Goal: Contribute content: Contribute content

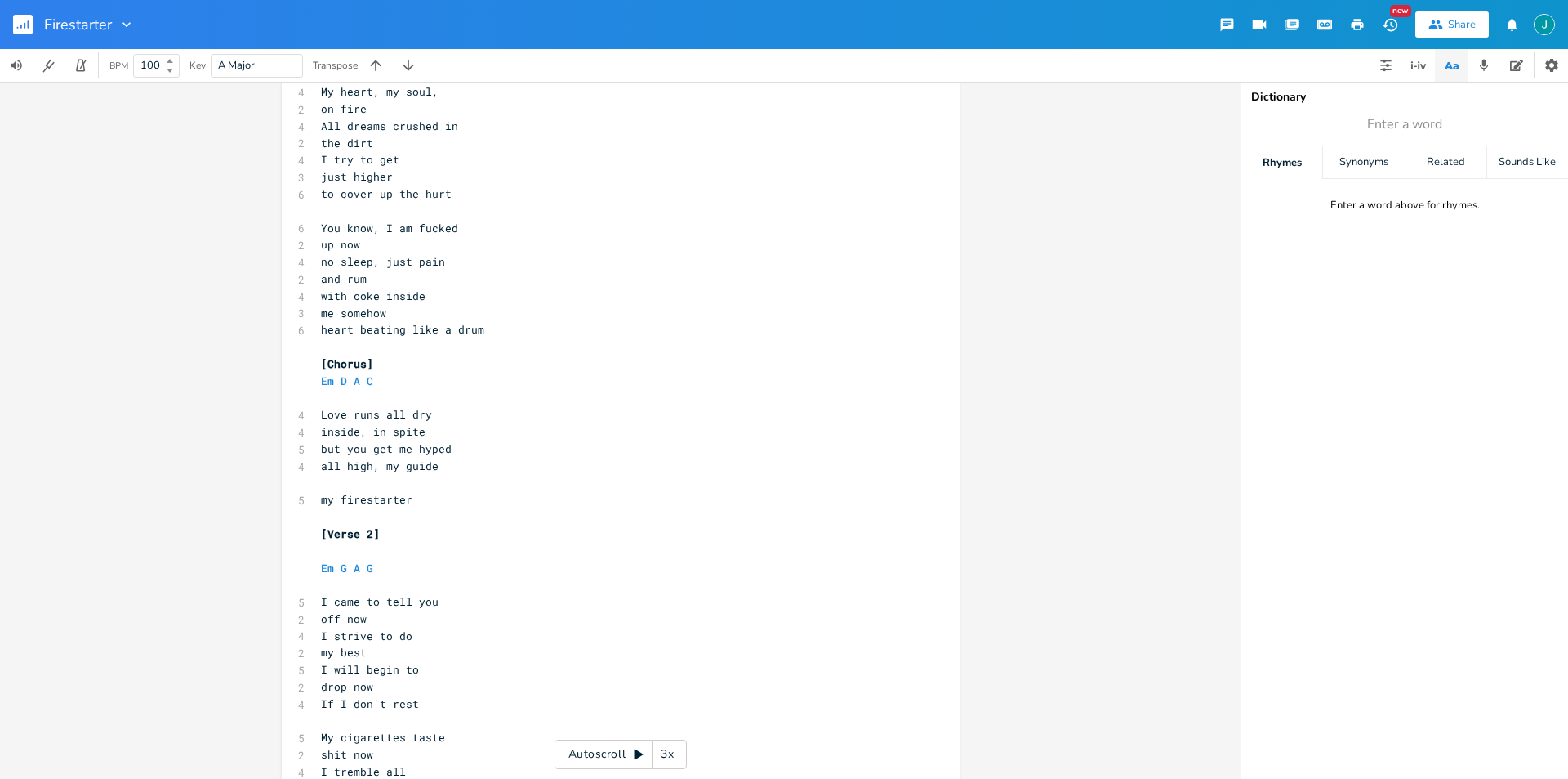
scroll to position [106, 0]
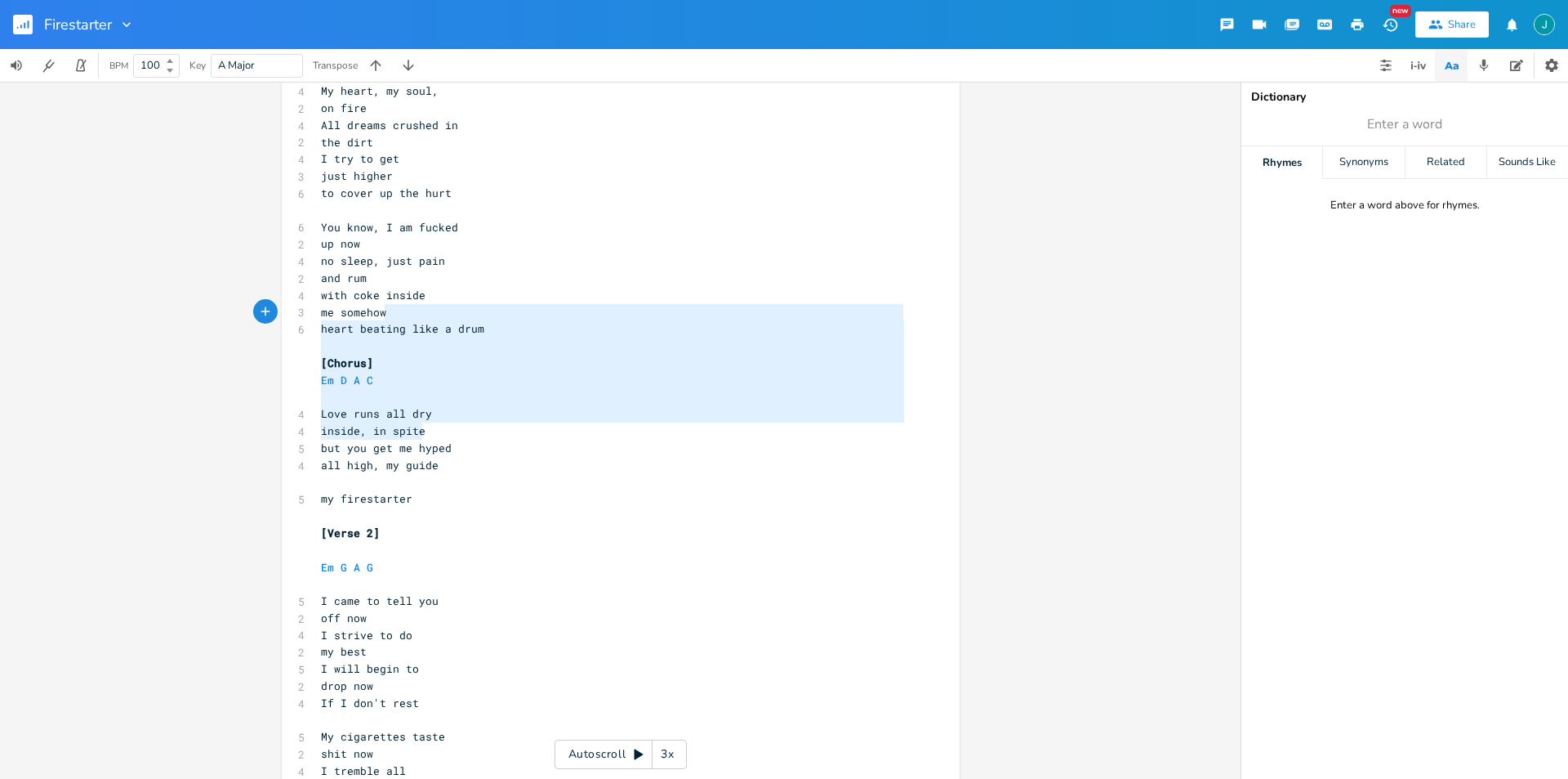
type textarea "but you get me hyped all high, my guide my firestarter [Verse 2]"
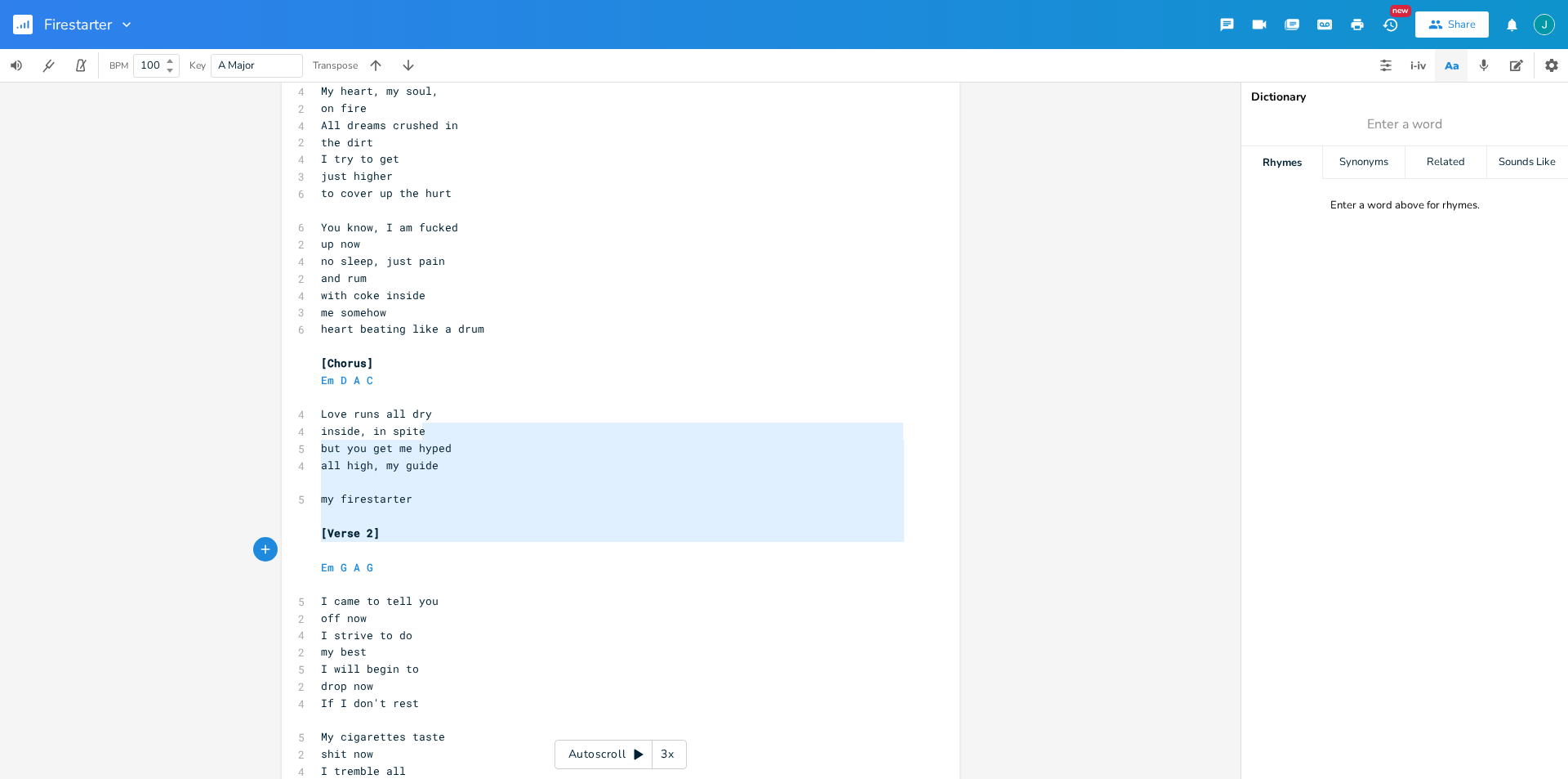
drag, startPoint x: 439, startPoint y: 426, endPoint x: 593, endPoint y: 552, distance: 199.0
click at [508, 700] on pre "If I don't rest" at bounding box center [612, 703] width 590 height 17
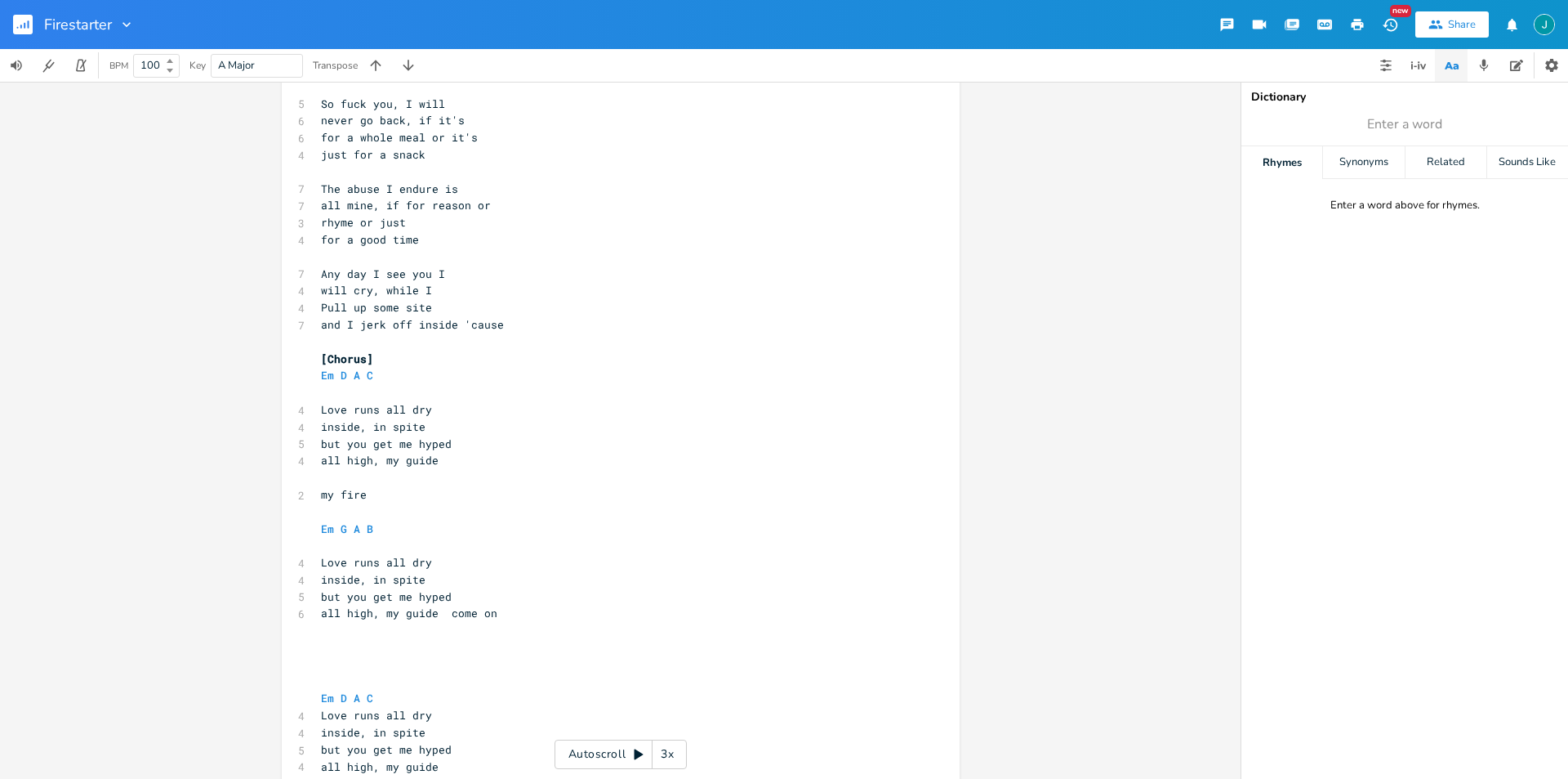
scroll to position [1296, 0]
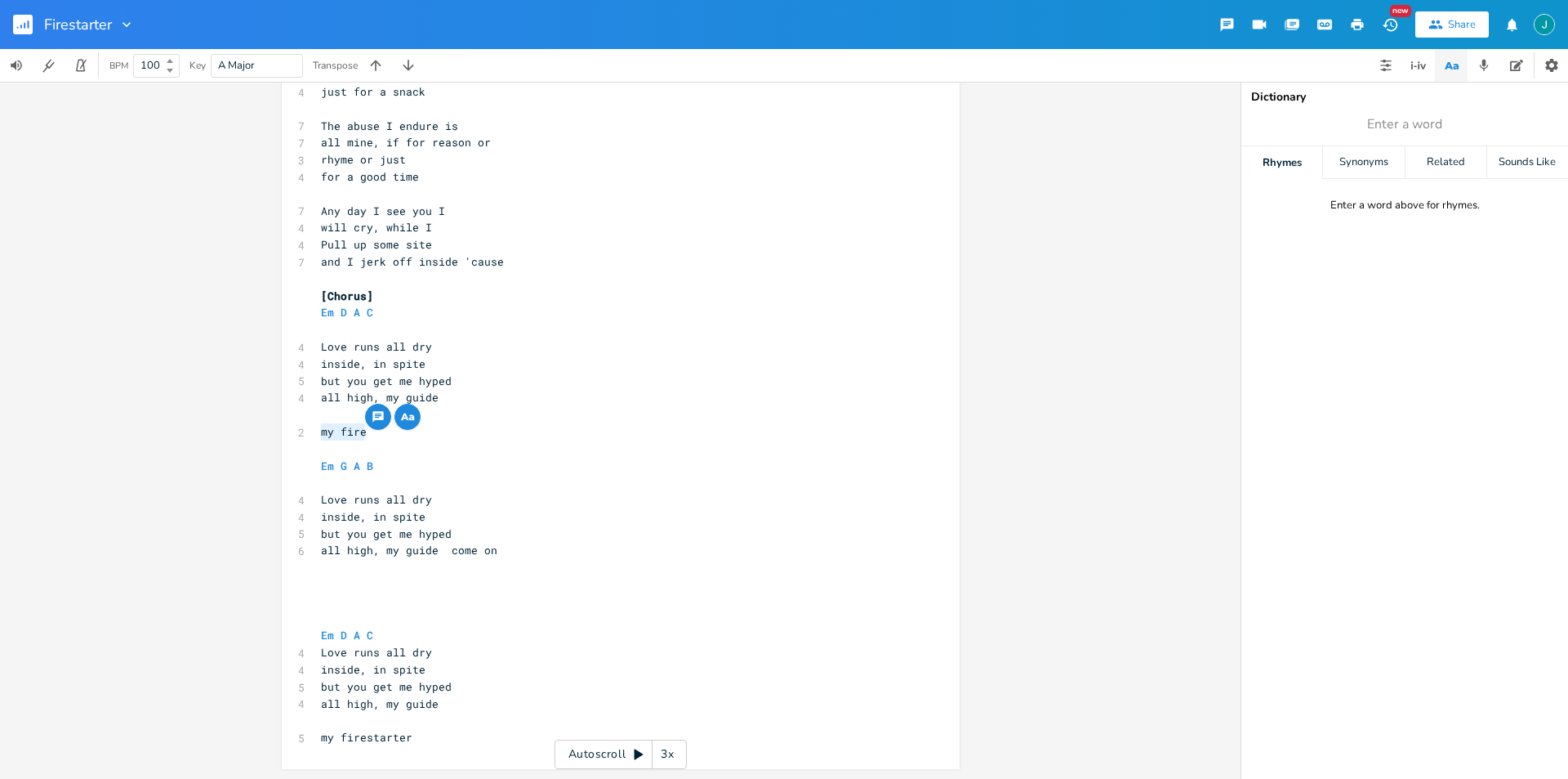
drag, startPoint x: 363, startPoint y: 430, endPoint x: 314, endPoint y: 430, distance: 49.0
click at [318, 430] on pre "my fire" at bounding box center [612, 432] width 590 height 17
type textarea "come on"
drag, startPoint x: 493, startPoint y: 553, endPoint x: 444, endPoint y: 556, distance: 49.1
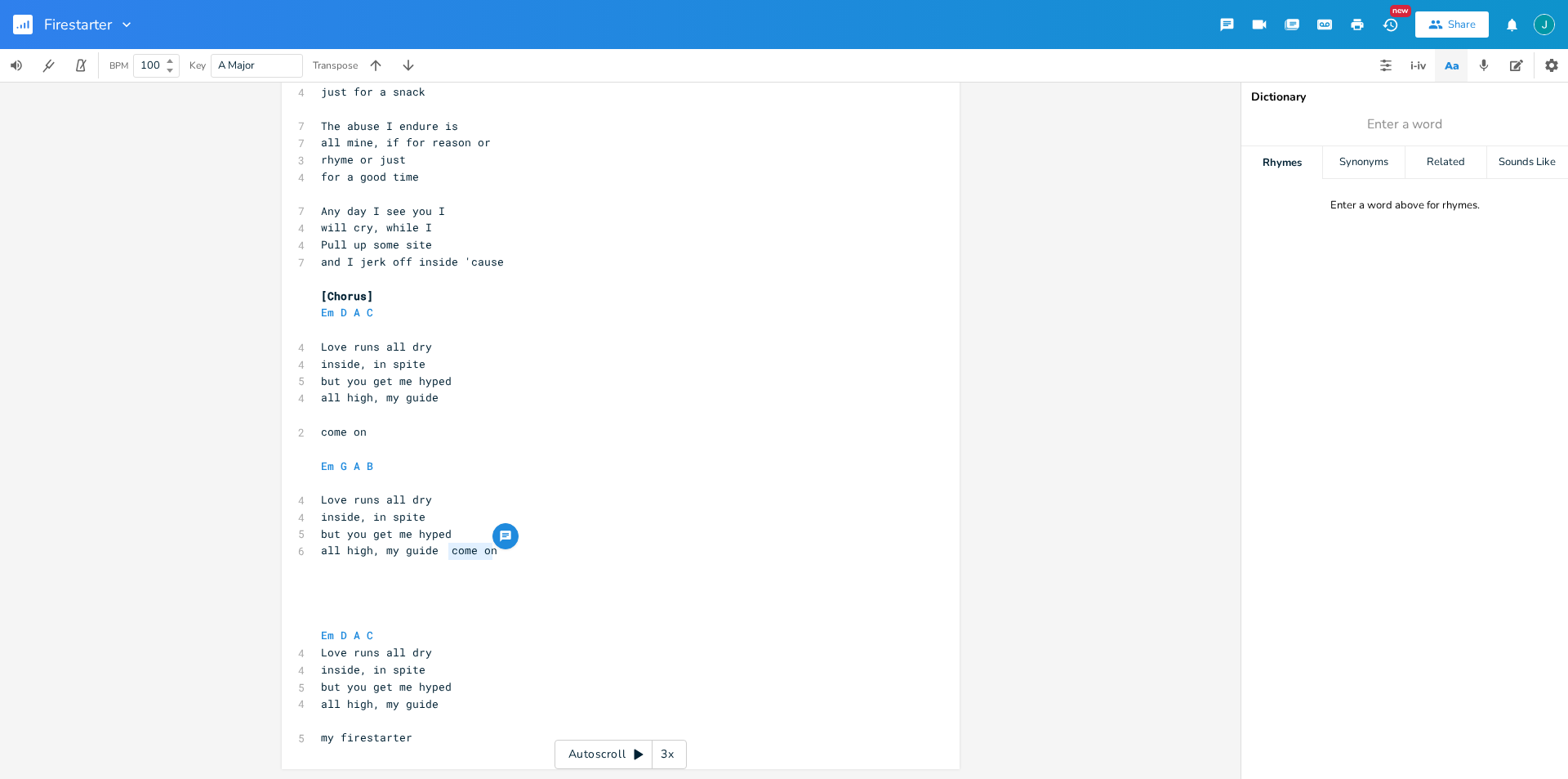
click at [444, 556] on pre "all high, my guide come on" at bounding box center [612, 550] width 590 height 17
type textarea "my fire"
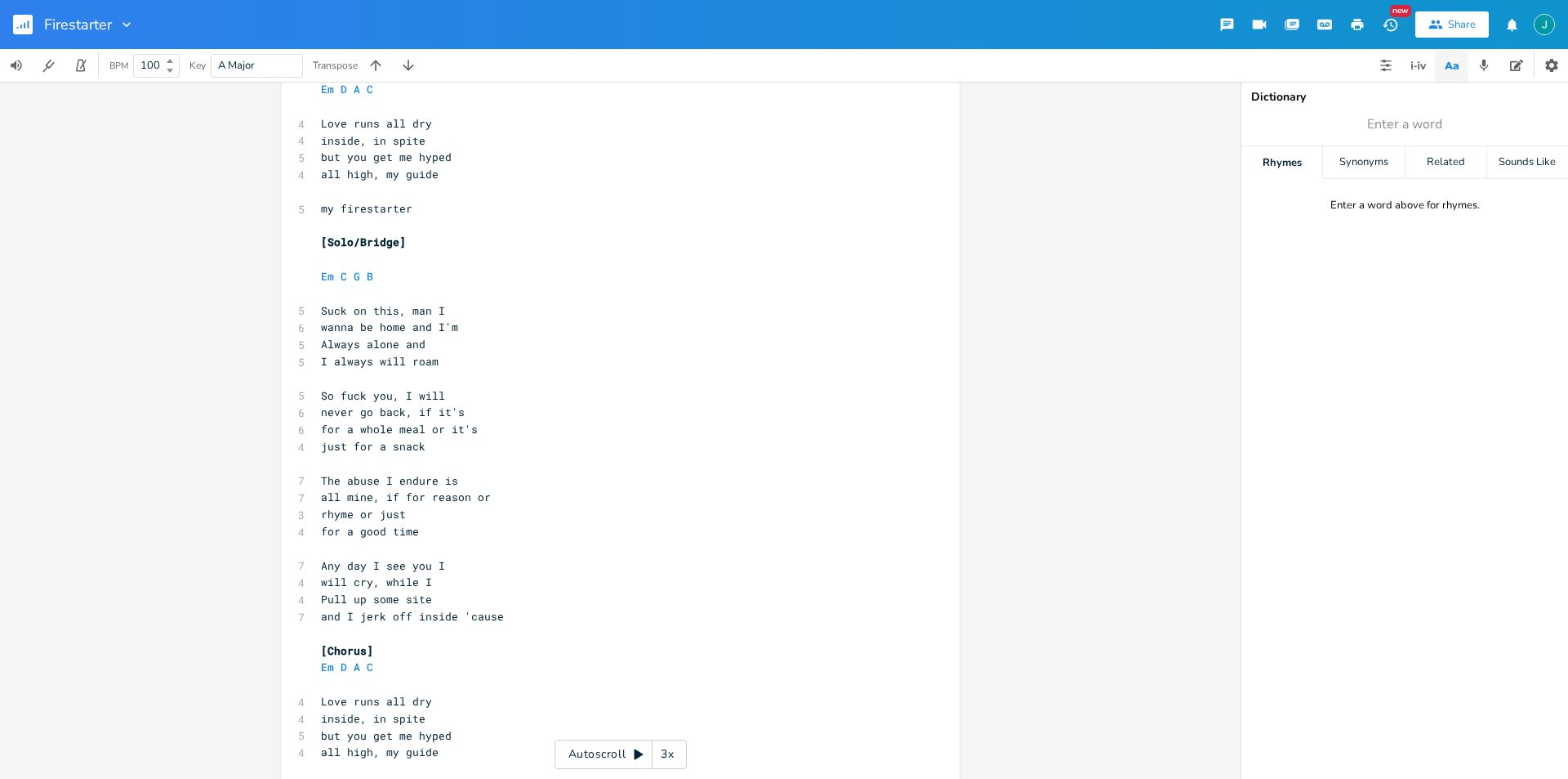
scroll to position [1117, 0]
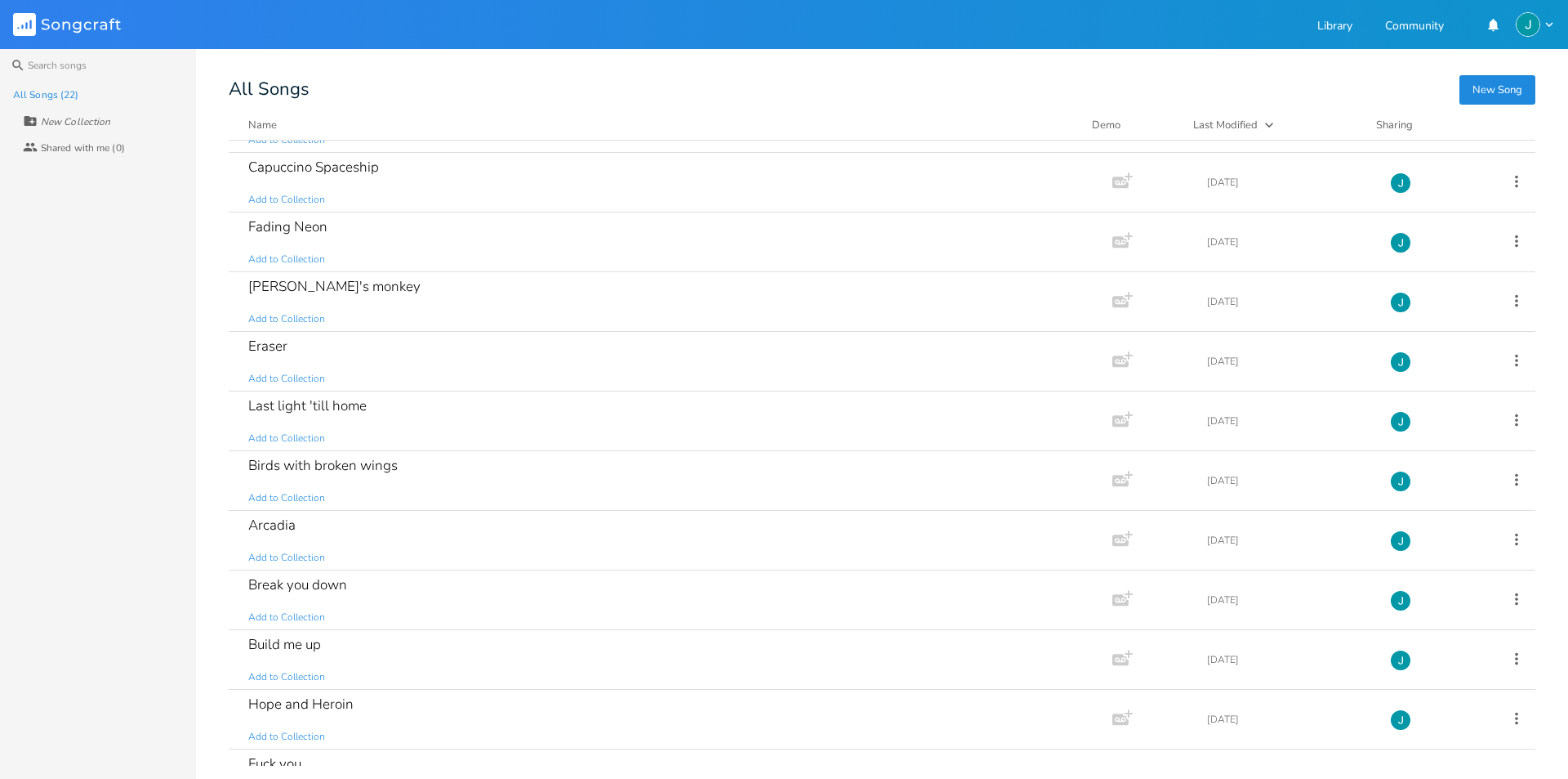
scroll to position [347, 0]
click at [356, 424] on div "Last light 'till home Add to Collection" at bounding box center [666, 420] width 838 height 59
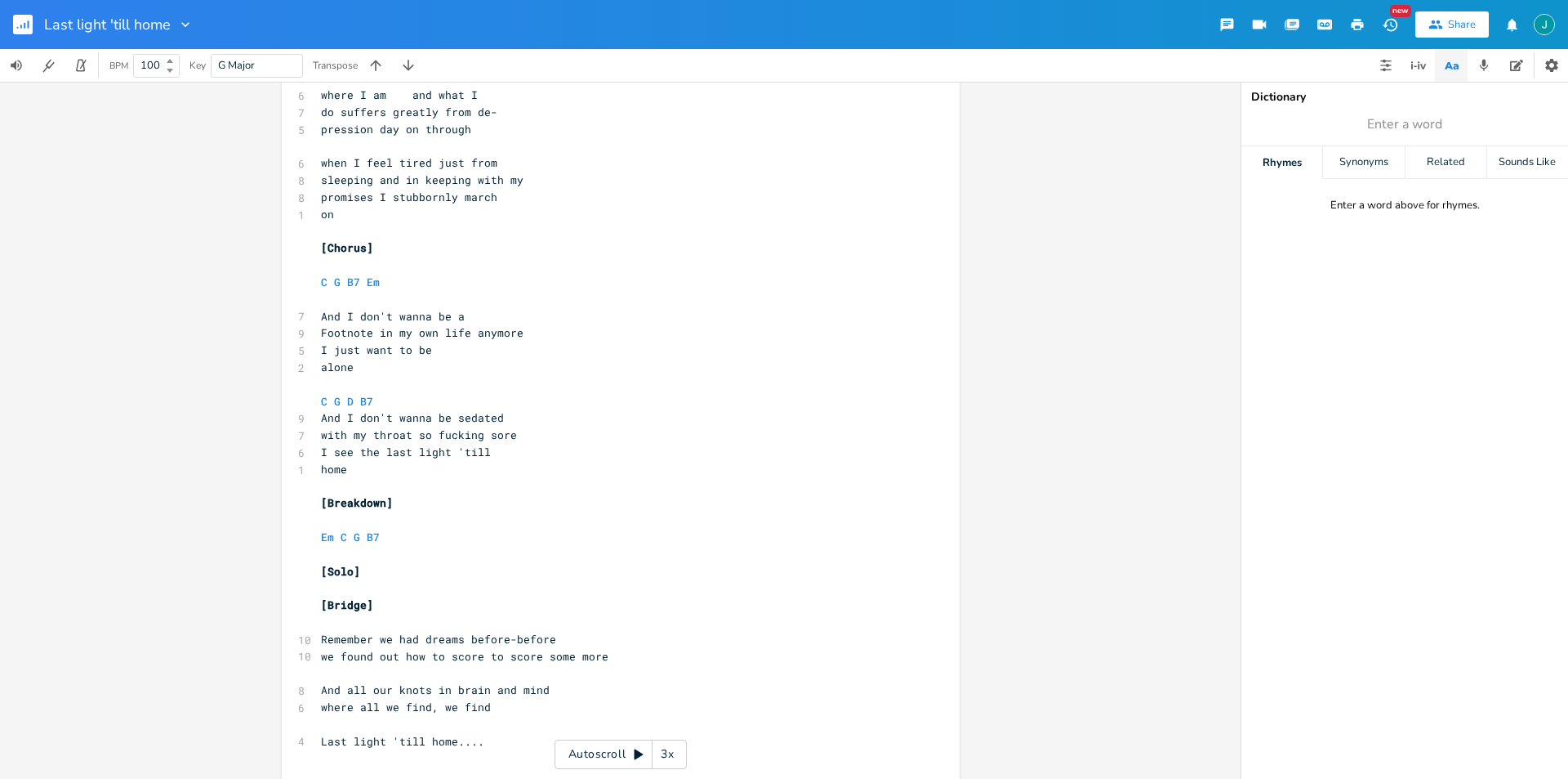
scroll to position [1077, 0]
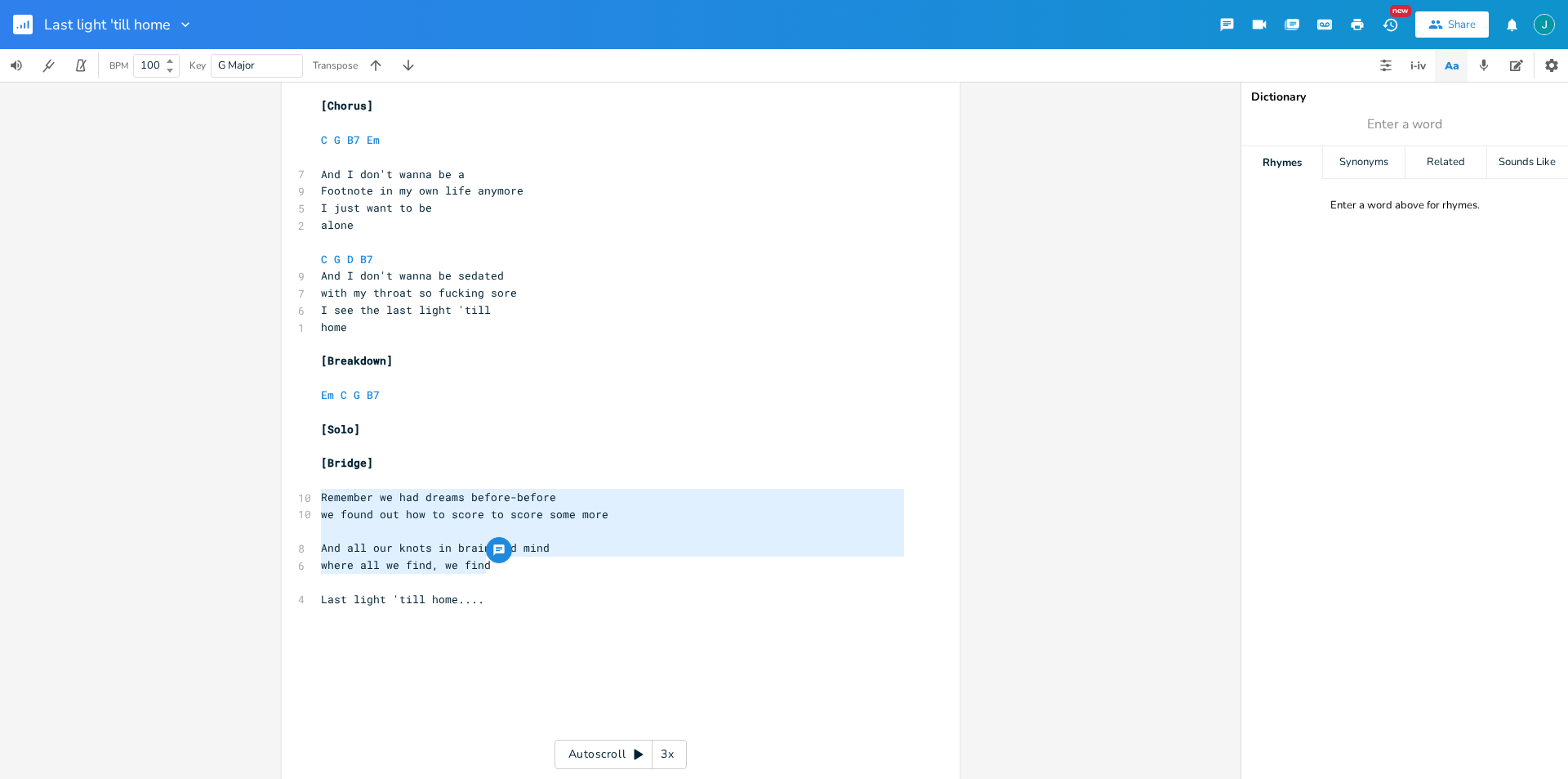
drag, startPoint x: 483, startPoint y: 569, endPoint x: 310, endPoint y: 497, distance: 187.4
click at [310, 497] on div "Remember we had dreams before-before we found out how to score to score some mo…" at bounding box center [621, 145] width 678 height 2262
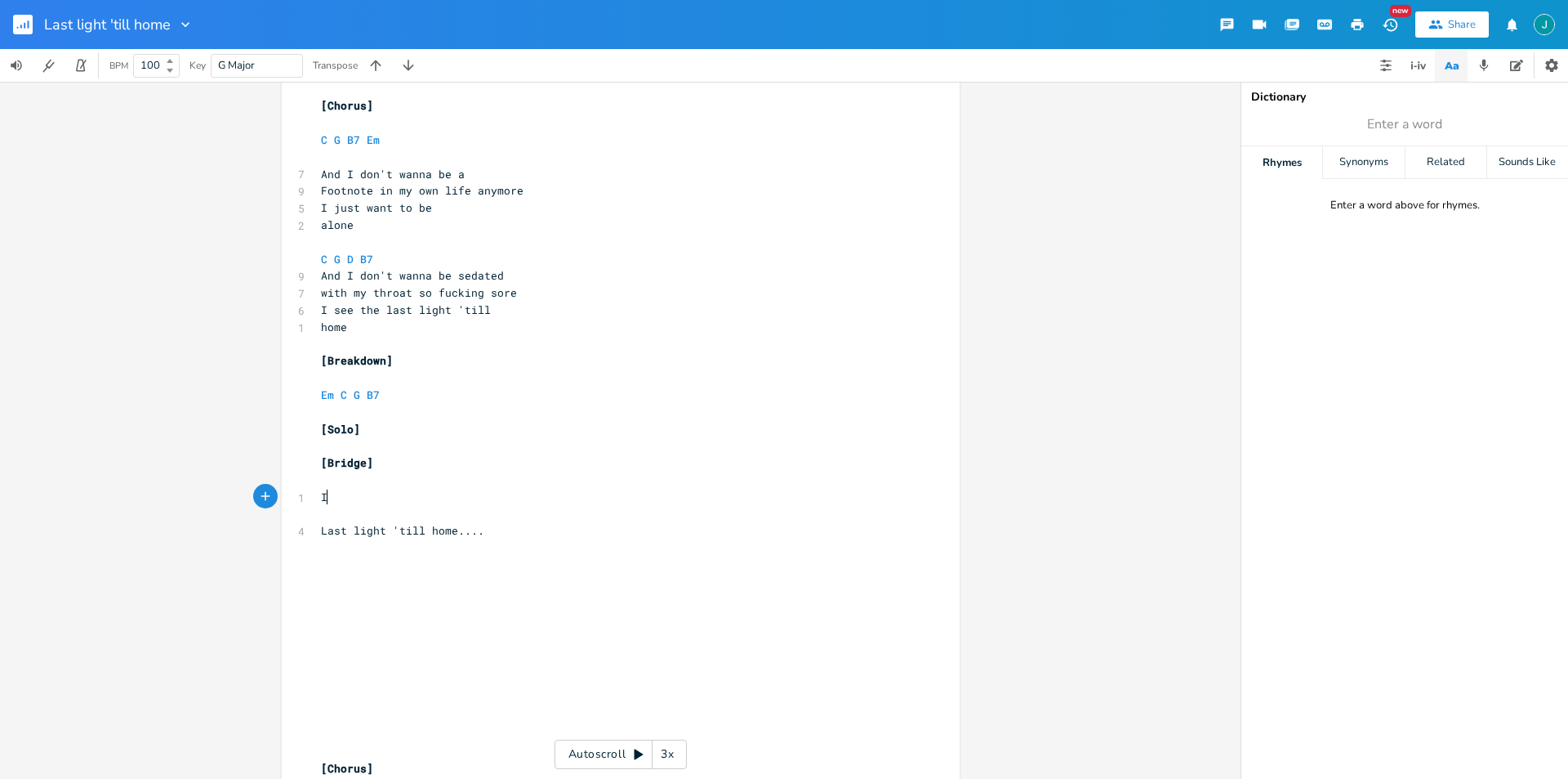
scroll to position [0, 5]
type textarea "I feel the little light inside of me disappear"
type textarea "I see the stars that are d"
type textarea "so far away and seem so near"
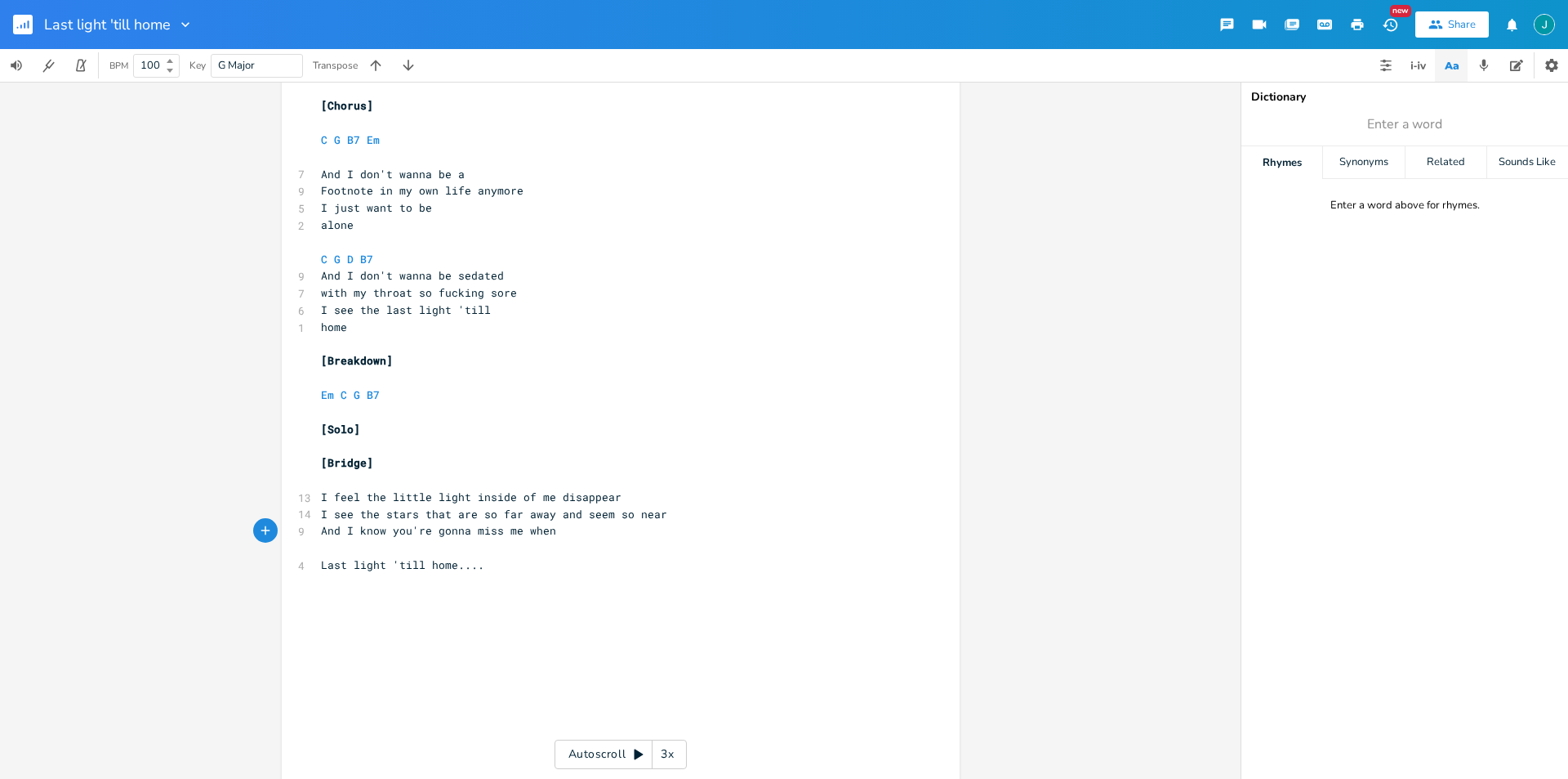
scroll to position [0, 199]
type textarea "And I know you're gonna miss me when I'm gonr"
type textarea "e"
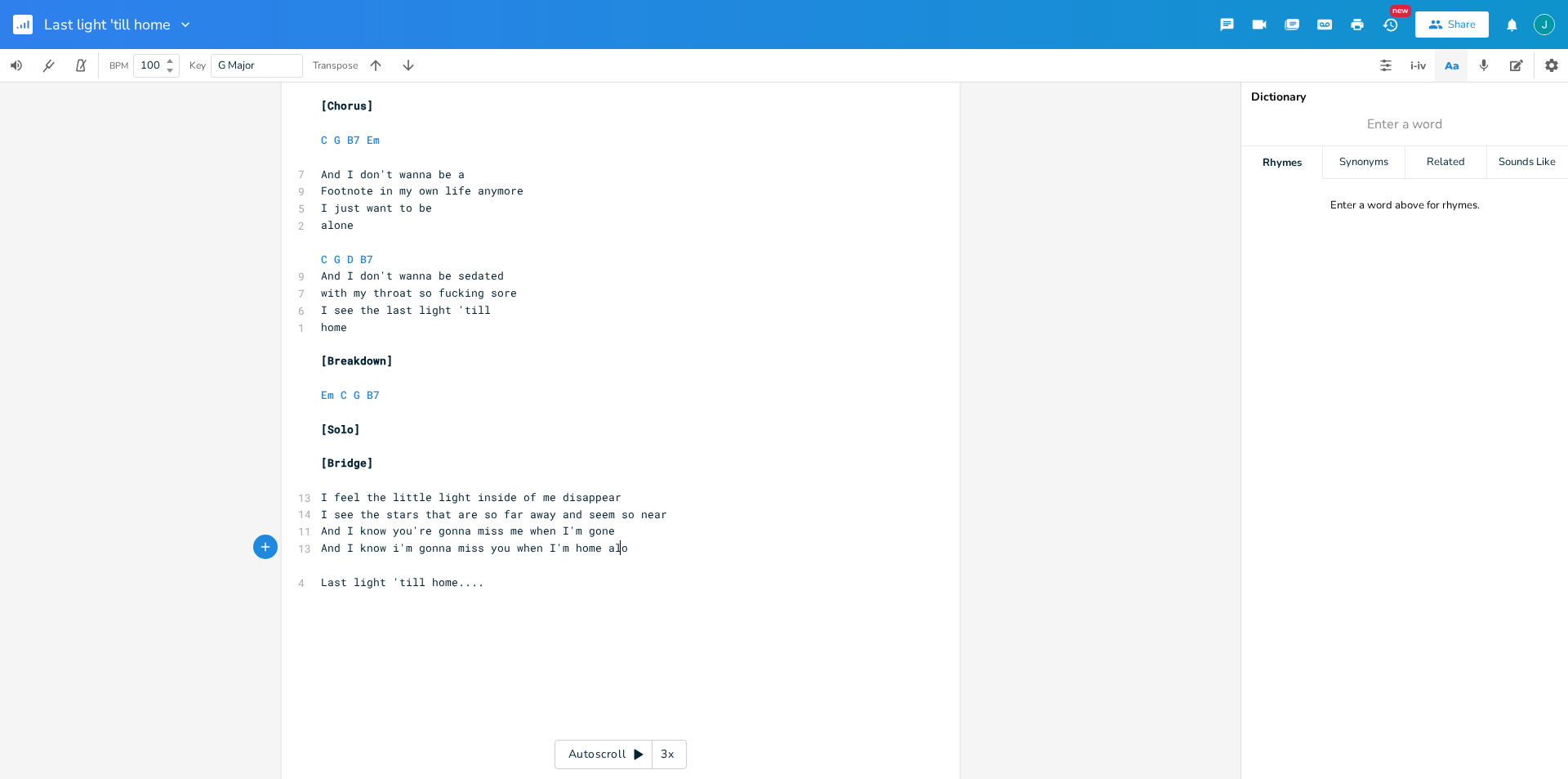
type textarea "And I know i'm gonna miss you when I'm home alone"
type textarea "[Solo]"
drag, startPoint x: 362, startPoint y: 430, endPoint x: 304, endPoint y: 430, distance: 58.0
click at [304, 430] on div "[Solo] x [Verse 1] Em C D ​ 9 The [PERSON_NAME] keeps creeping slightly closer …" at bounding box center [621, 137] width 678 height 2245
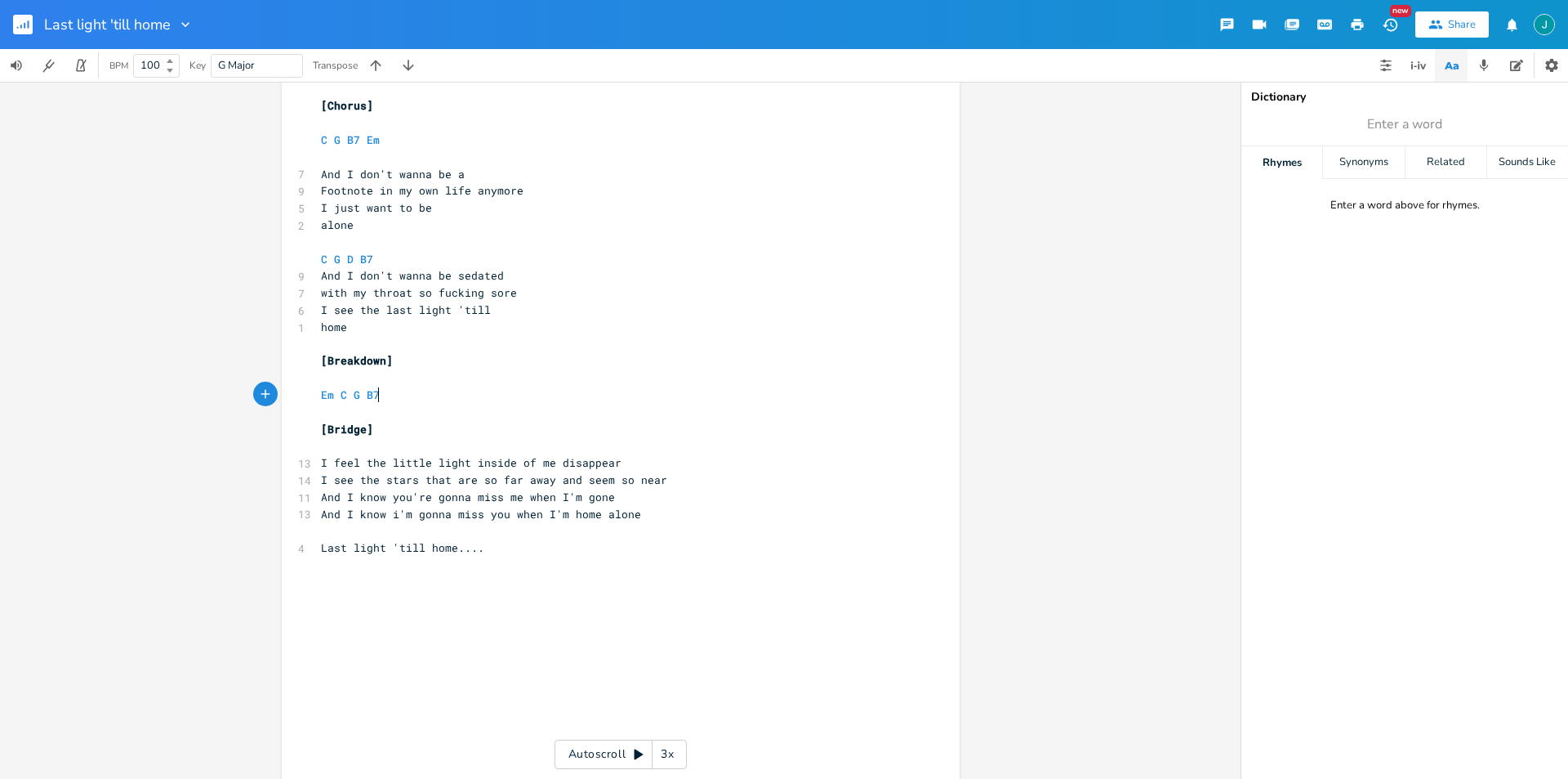
click at [346, 535] on pre "​" at bounding box center [612, 531] width 590 height 17
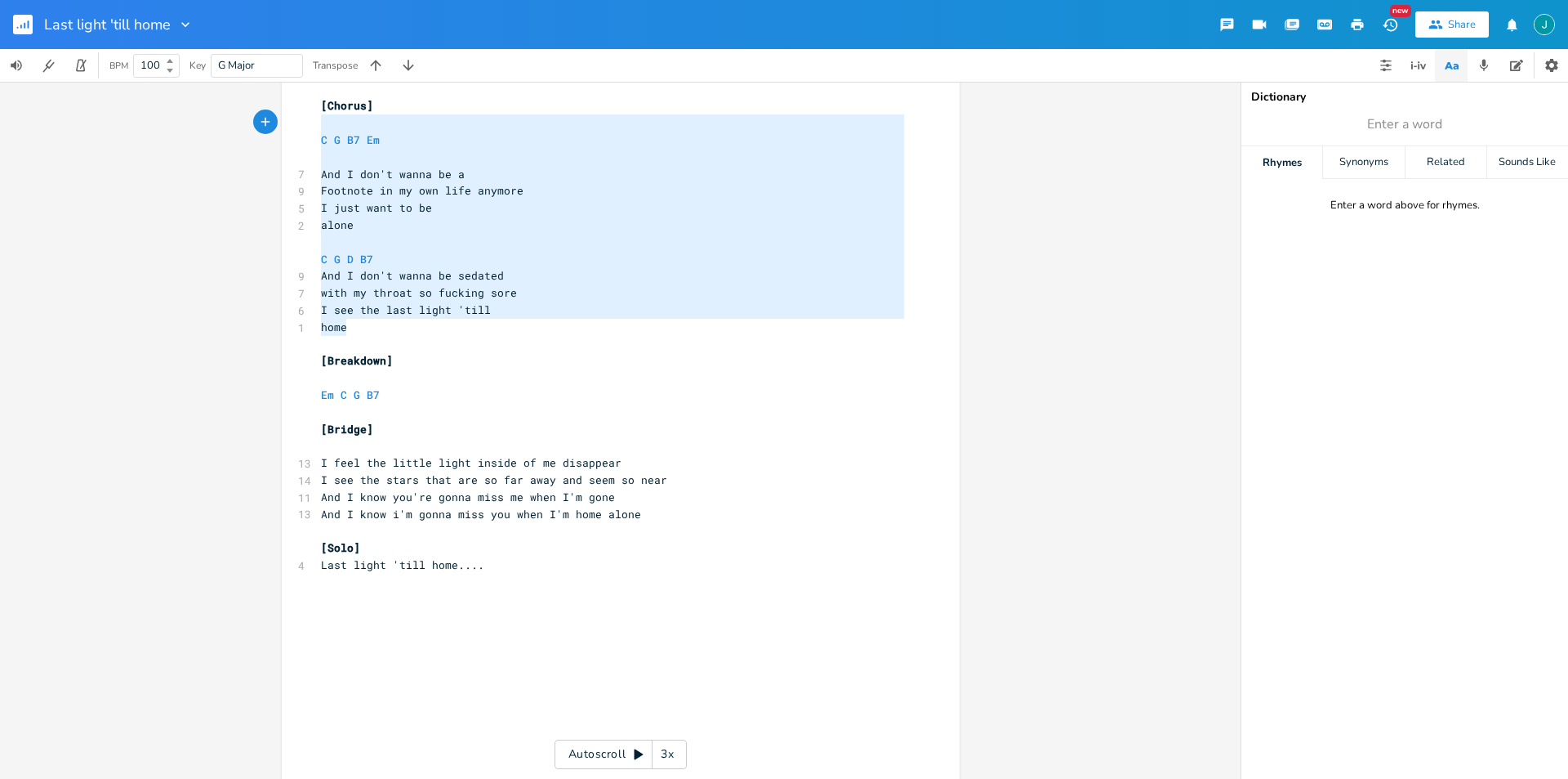
drag, startPoint x: 413, startPoint y: 328, endPoint x: 321, endPoint y: 118, distance: 229.3
click at [321, 118] on div "[Verse 1] Em C D ​ 9 The [PERSON_NAME] keeps creeping slightly closer 3 every h…" at bounding box center [612, 131] width 590 height 2175
type textarea "C G B7 Em And I don't wanna be a Footnote in my own life anymore I just want to…"
click at [321, 118] on pre "​" at bounding box center [612, 123] width 590 height 17
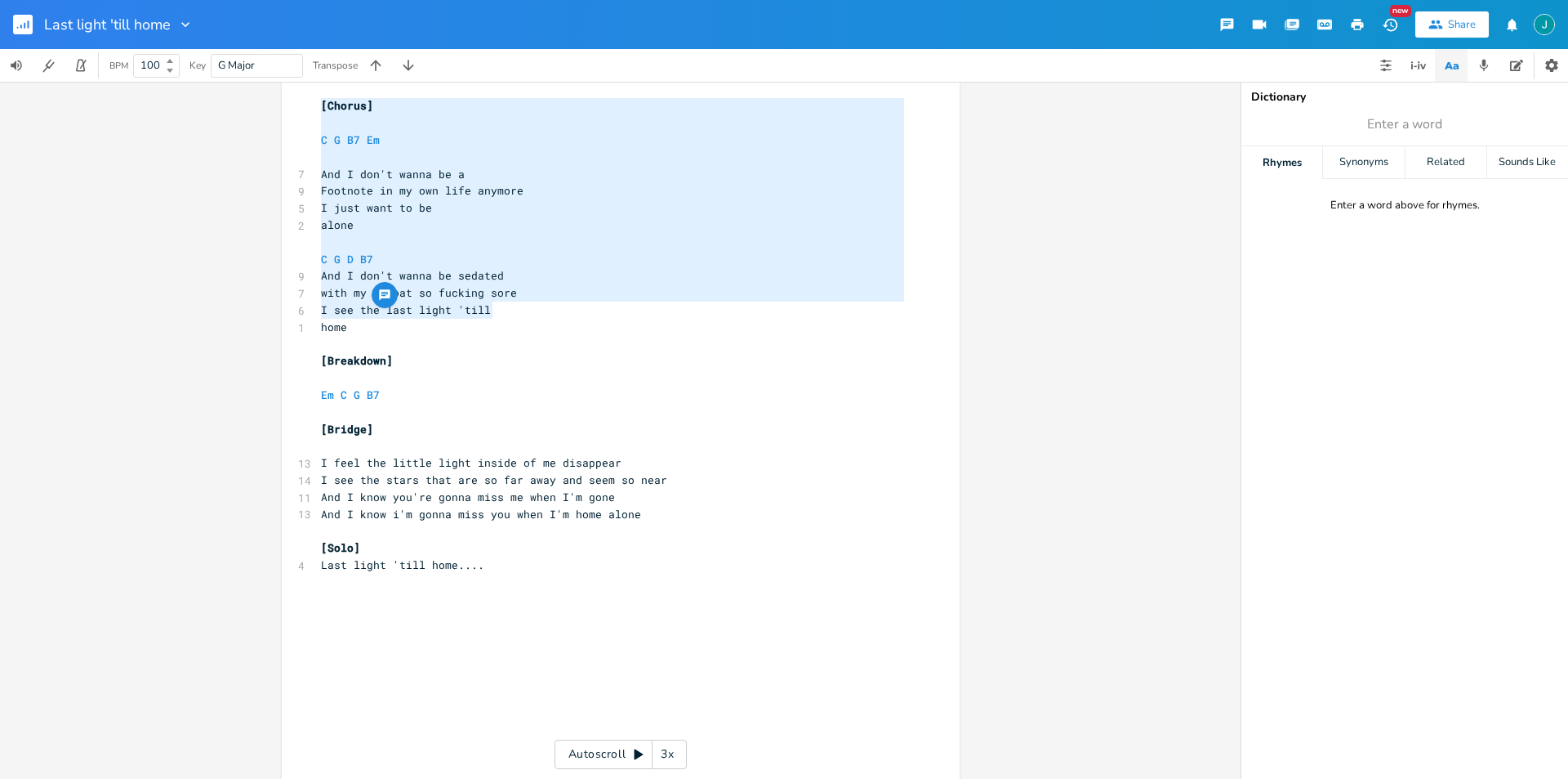
type textarea "[Chorus] C G B7 Em And I don't wanna be a Footnote in my own life anymore I jus…"
drag, startPoint x: 318, startPoint y: 102, endPoint x: 360, endPoint y: 321, distance: 223.0
click at [360, 321] on div "[Chorus] C G B7 Em And I don't wanna be a Footnote in my own life anymore I jus…" at bounding box center [621, 127] width 678 height 2227
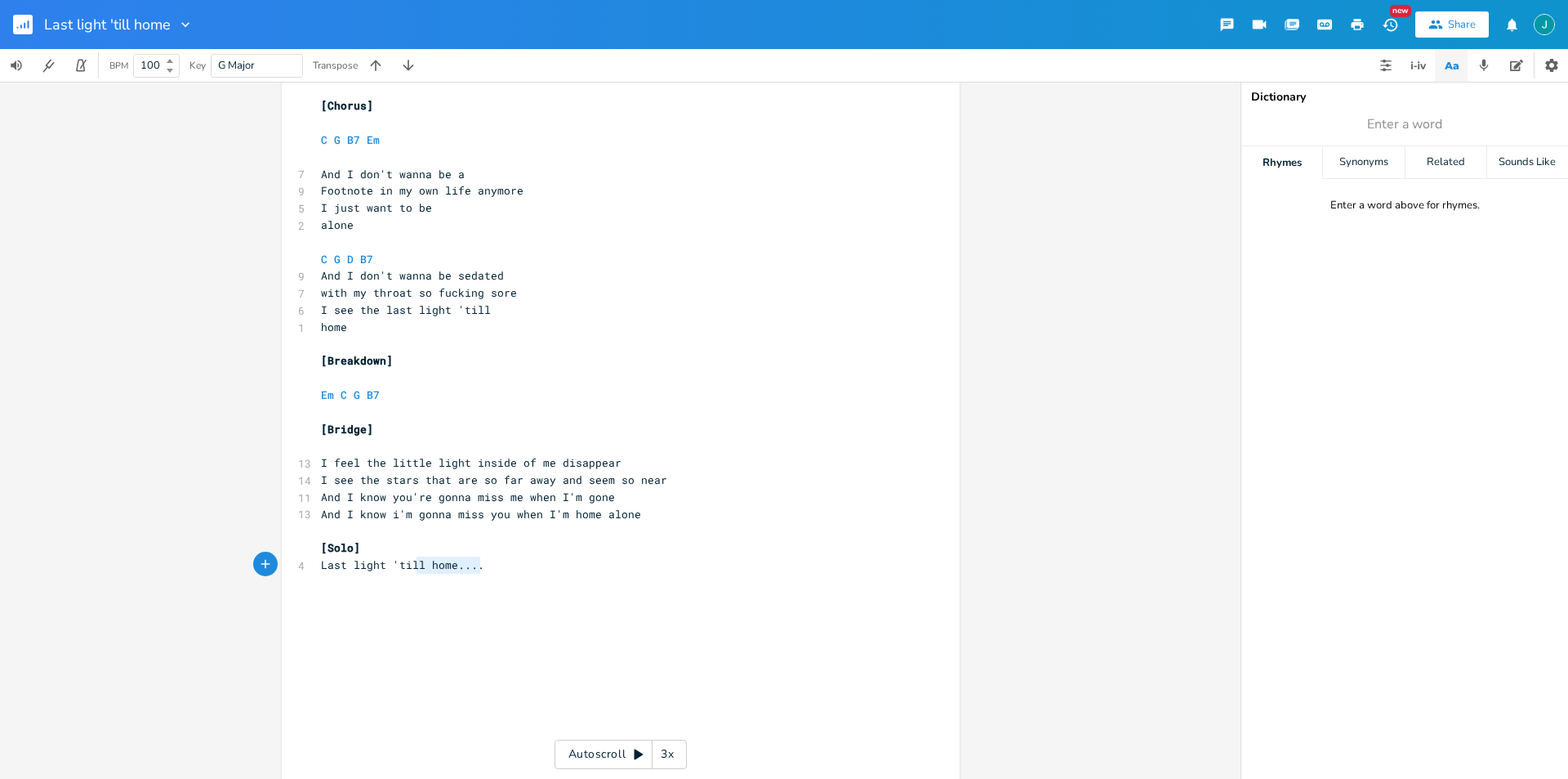
type textarea "till home...."
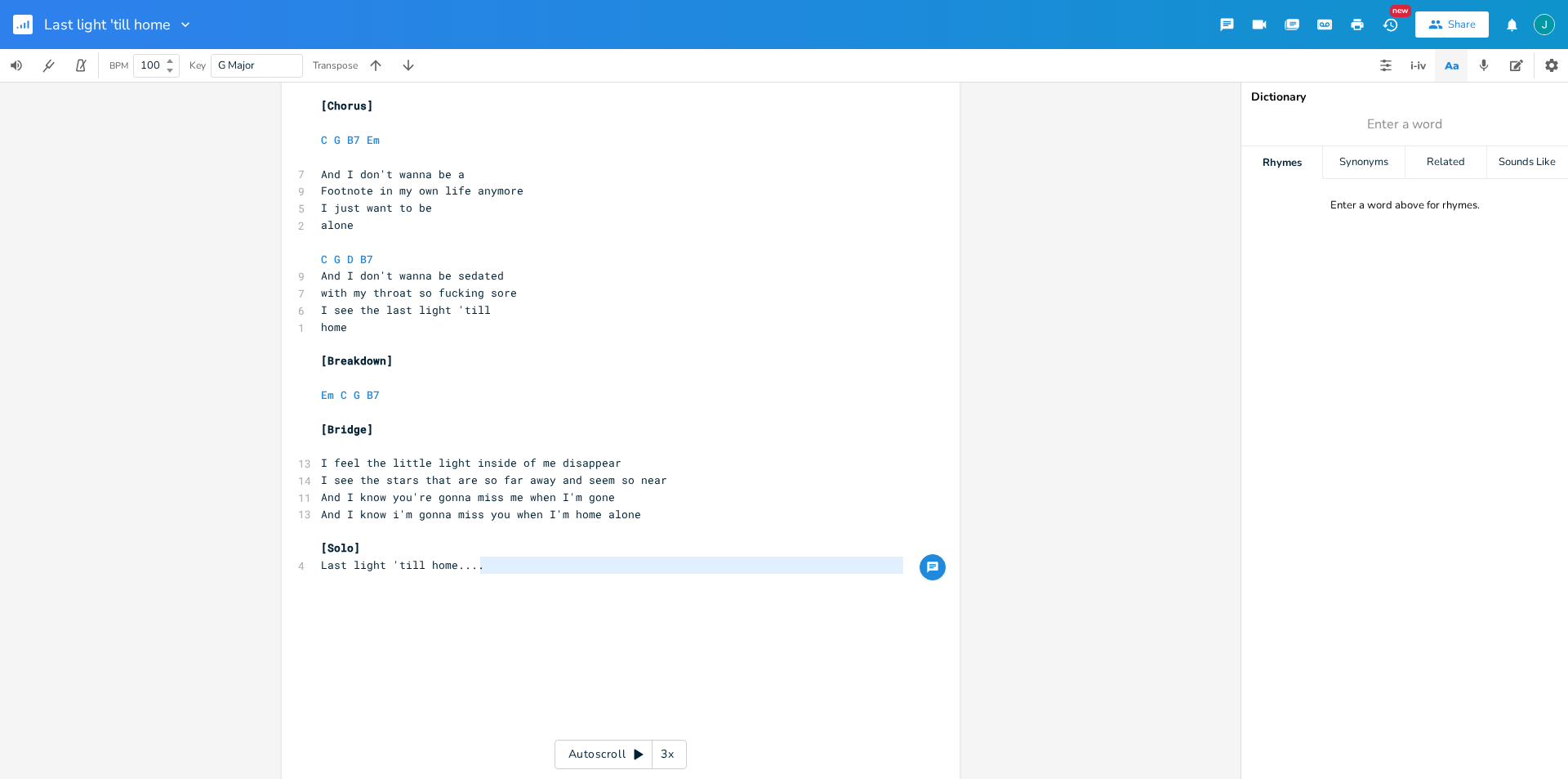
type textarea "Last light 'till home...."
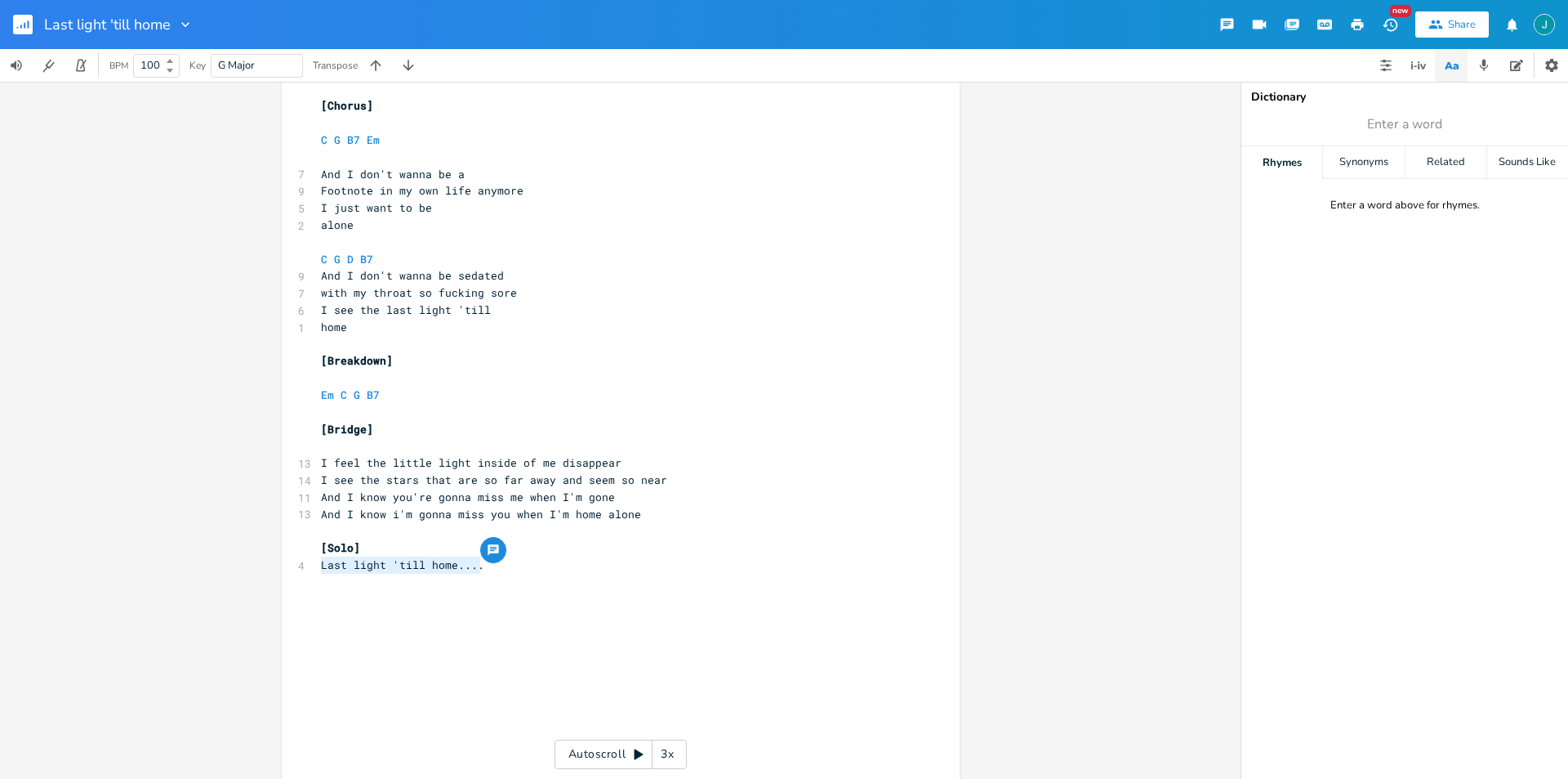
drag, startPoint x: 474, startPoint y: 565, endPoint x: 317, endPoint y: 568, distance: 157.0
click at [321, 568] on span "Last light 'till home...." at bounding box center [402, 564] width 164 height 14
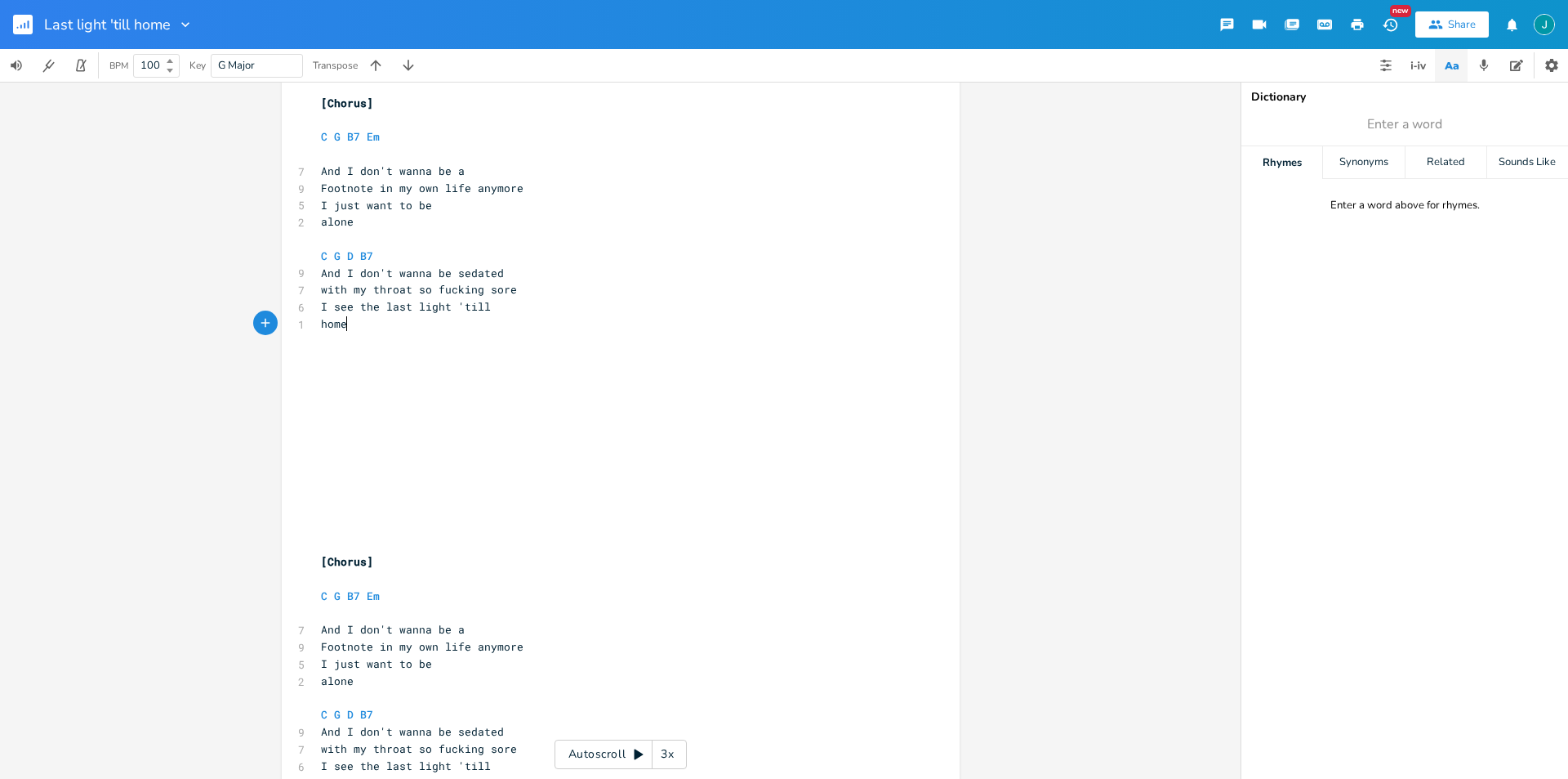
scroll to position [1788, 0]
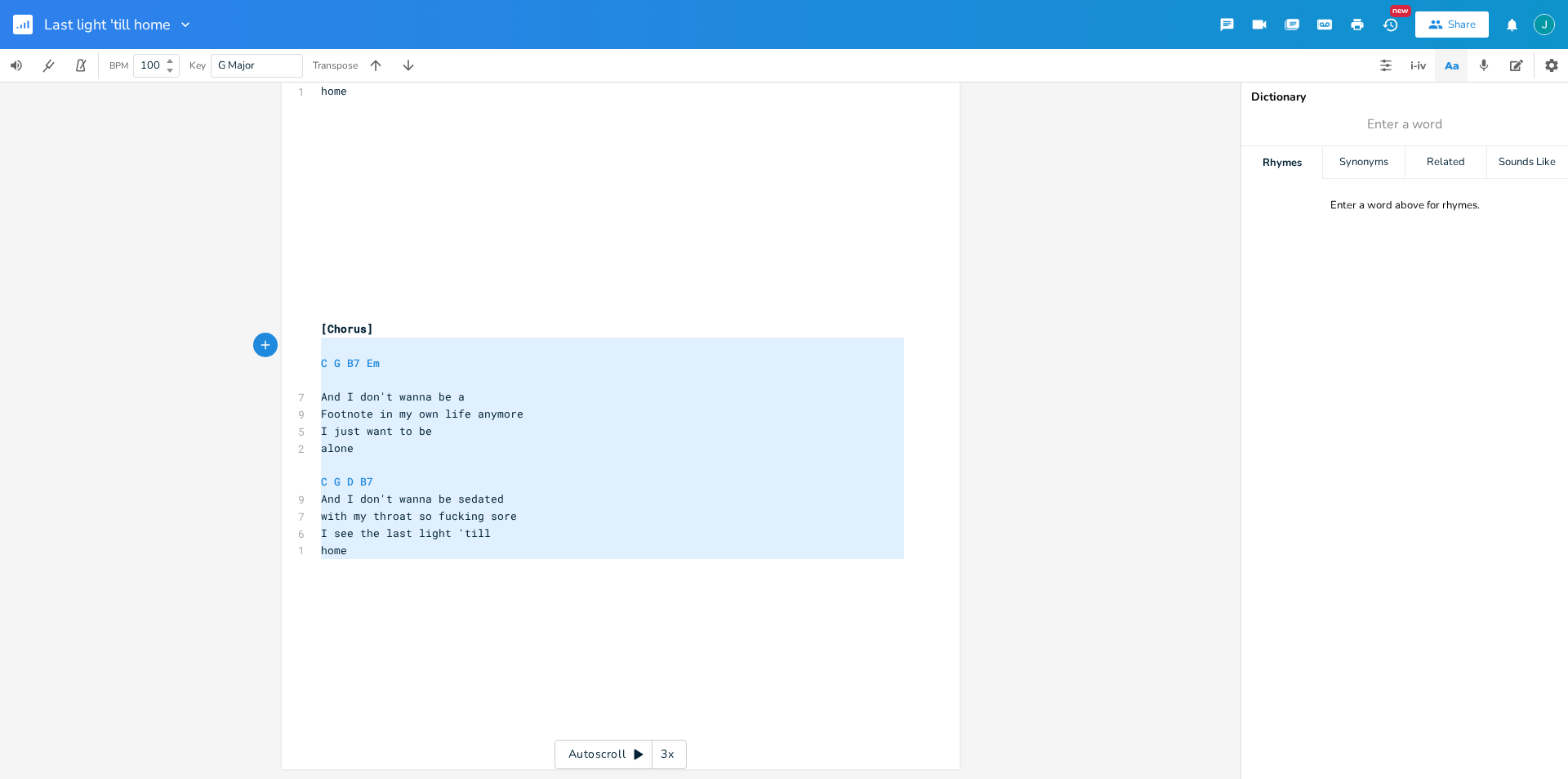
type textarea "[Chorus] C G B7 Em And I don't wanna be a Footnote in my own life anymore I jus…"
drag, startPoint x: 351, startPoint y: 568, endPoint x: 290, endPoint y: 332, distance: 243.8
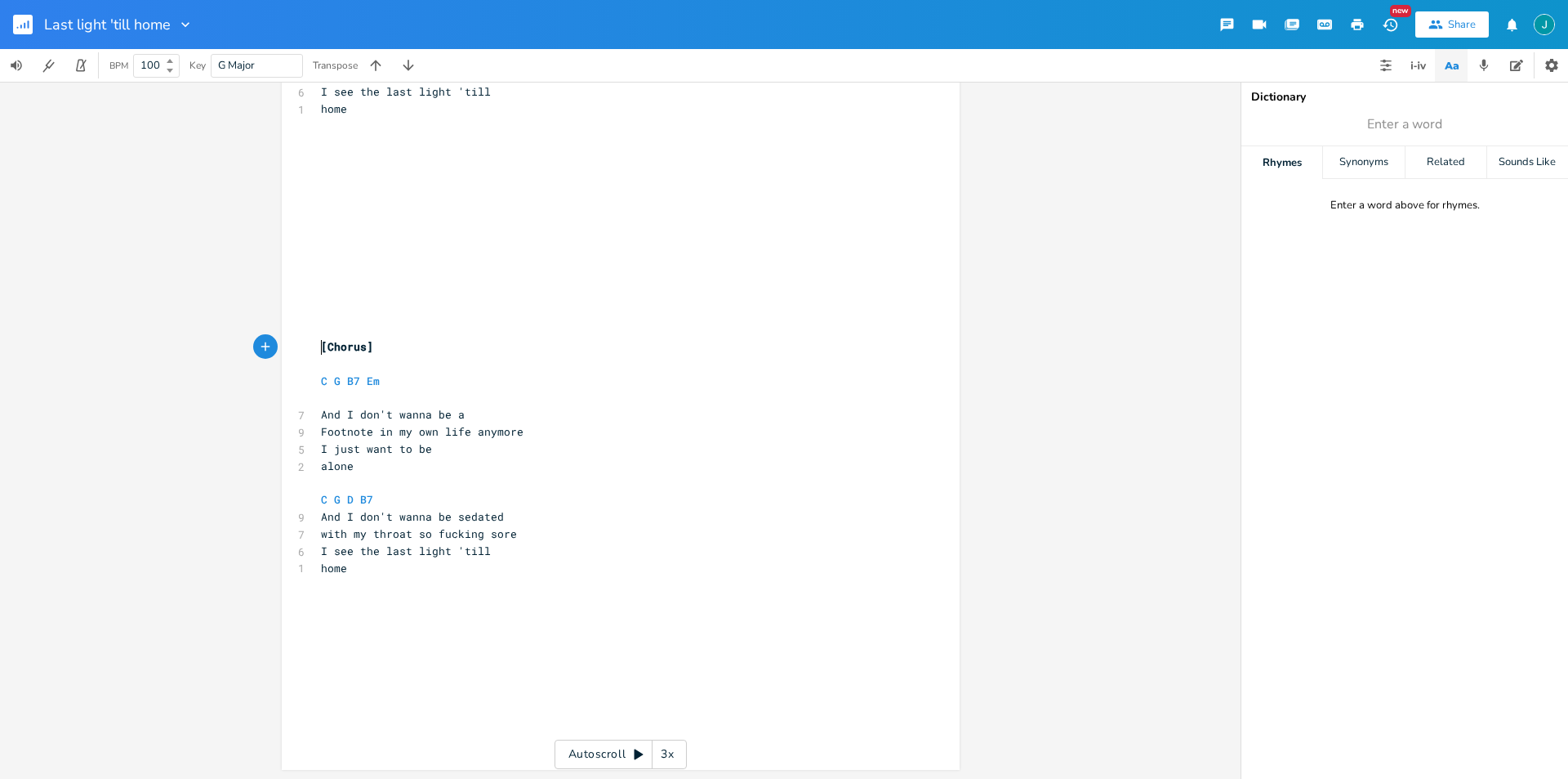
scroll to position [1755, 0]
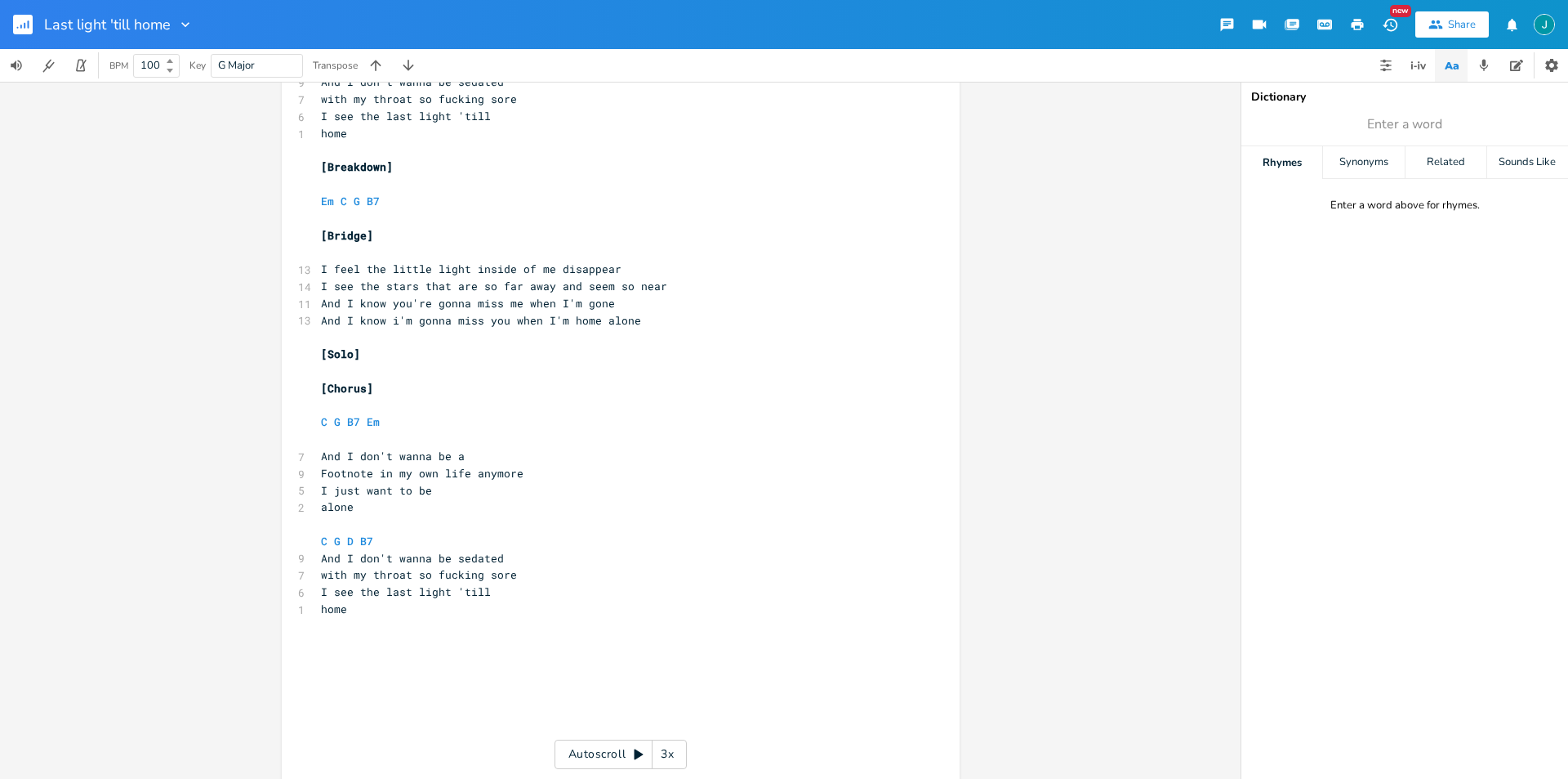
click at [290, 332] on div "x [Verse 1] Em C D ​ 9 The [PERSON_NAME] keeps creeping slightly closer 3 every…" at bounding box center [621, 36] width 678 height 2432
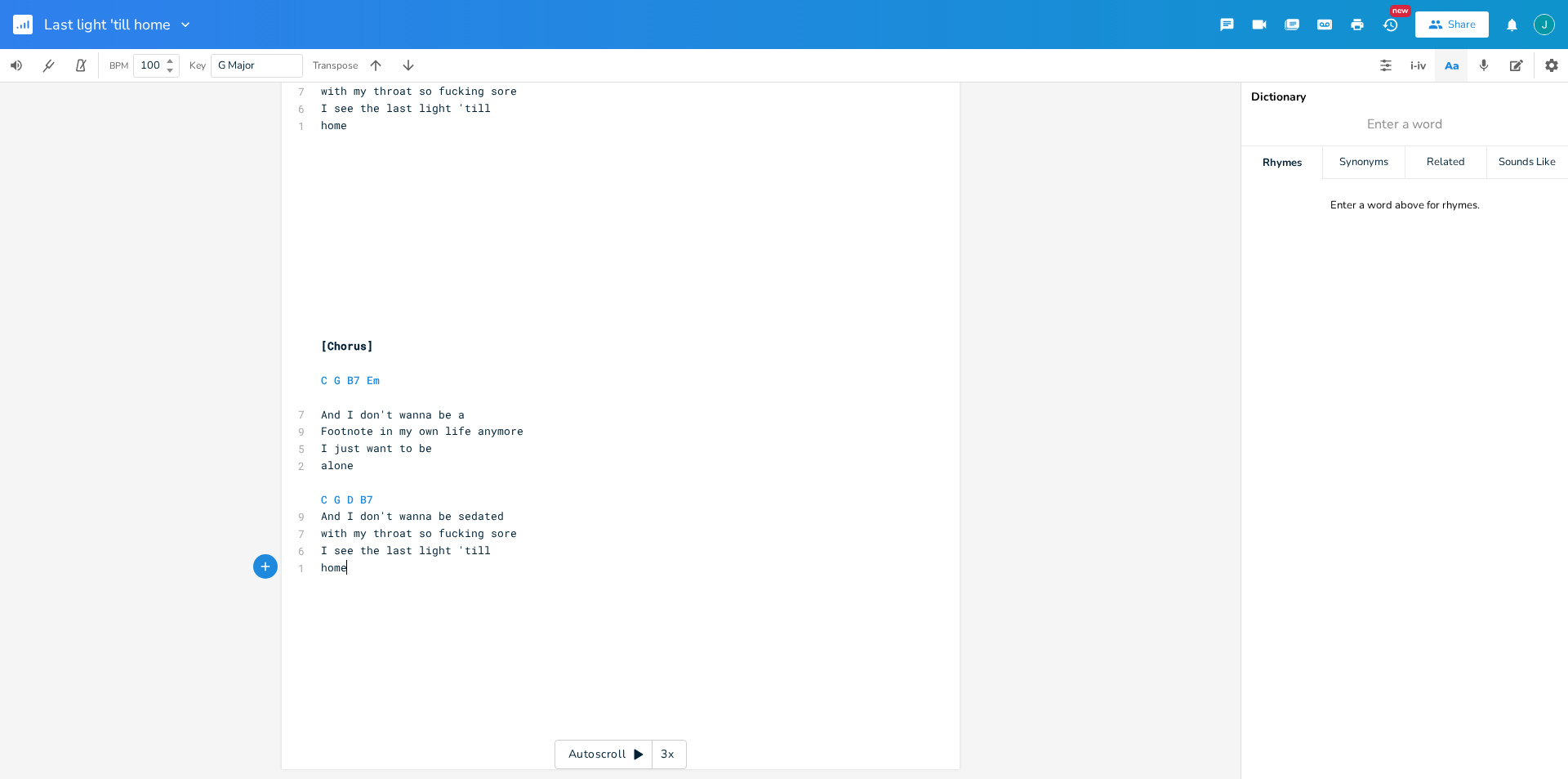
scroll to position [0, 0]
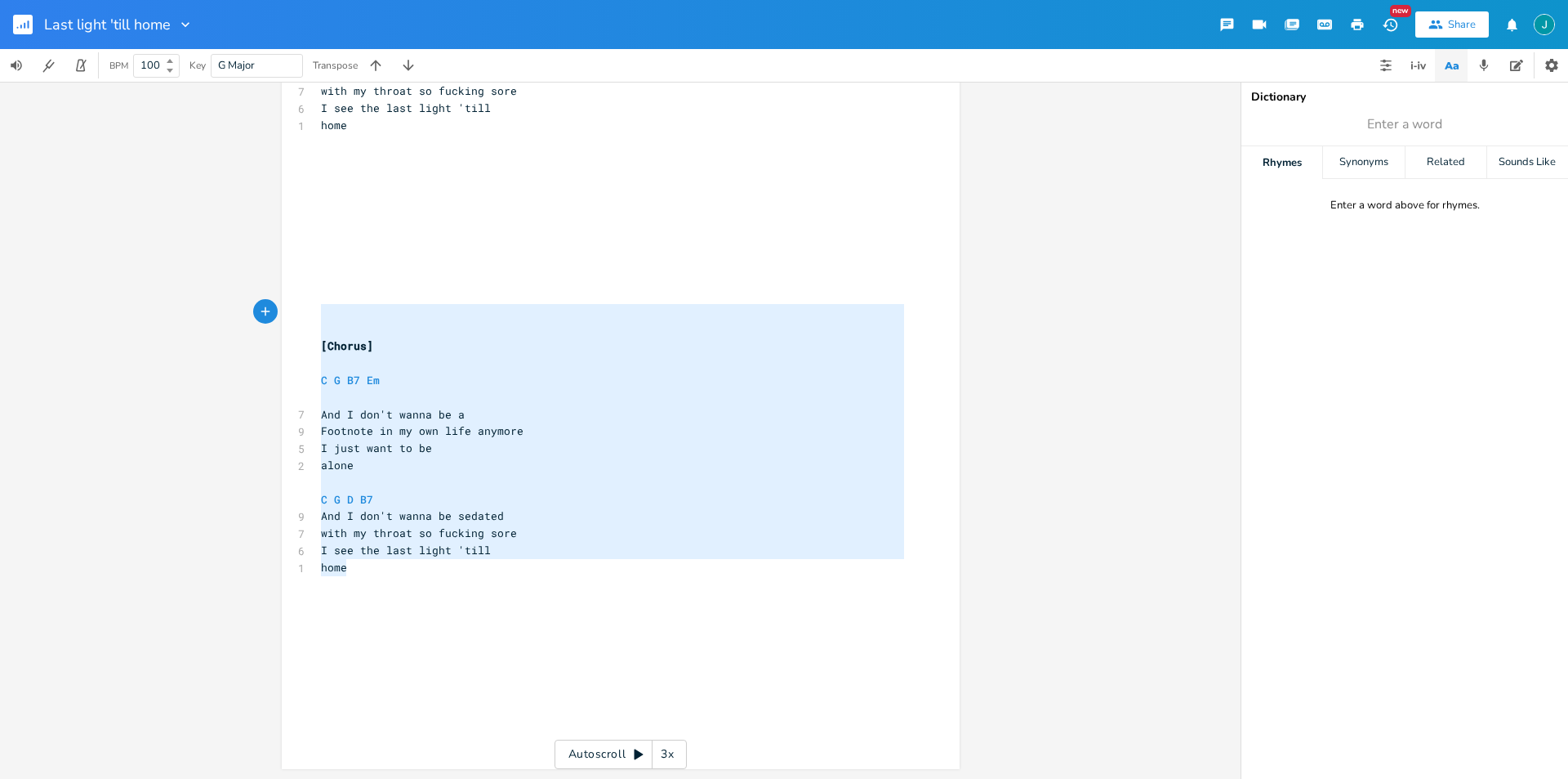
type textarea "[Chorus] C G B7 Em And I don't wanna be a Footnote in my own life anymore I jus…"
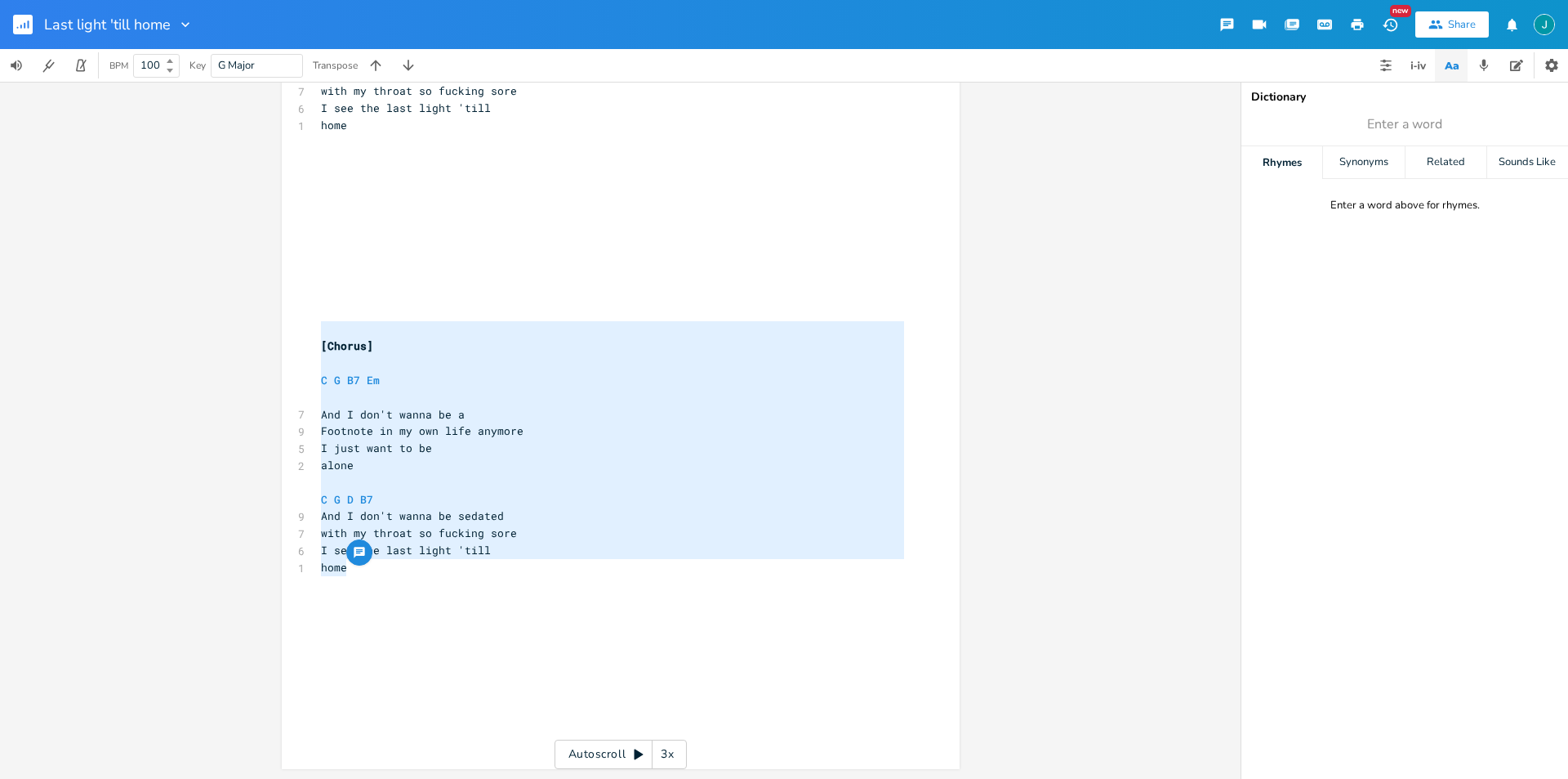
drag, startPoint x: 354, startPoint y: 571, endPoint x: 314, endPoint y: 327, distance: 247.3
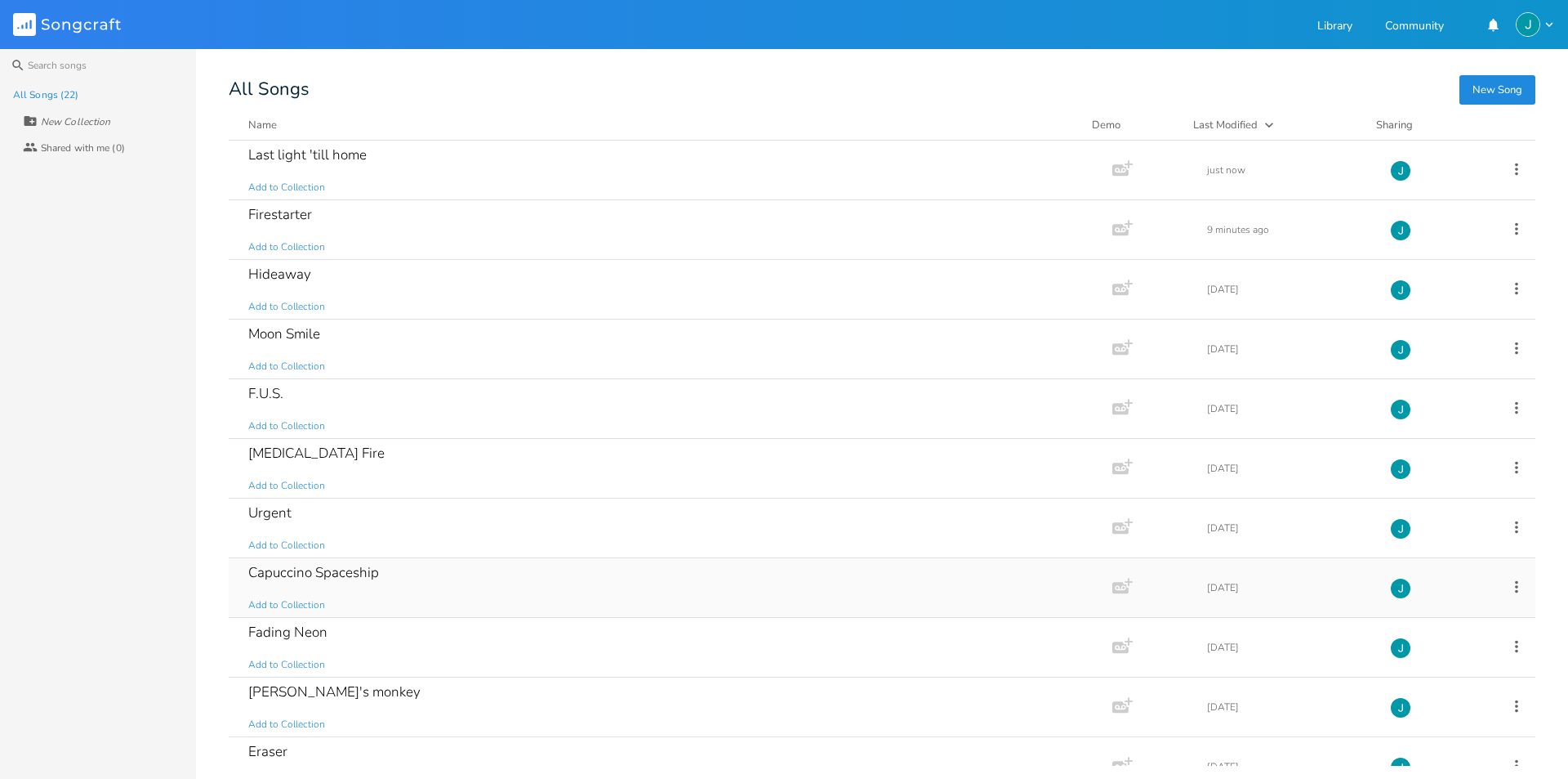
click at [310, 582] on div "Capuccino Spaceship Add to Collection" at bounding box center [666, 587] width 838 height 59
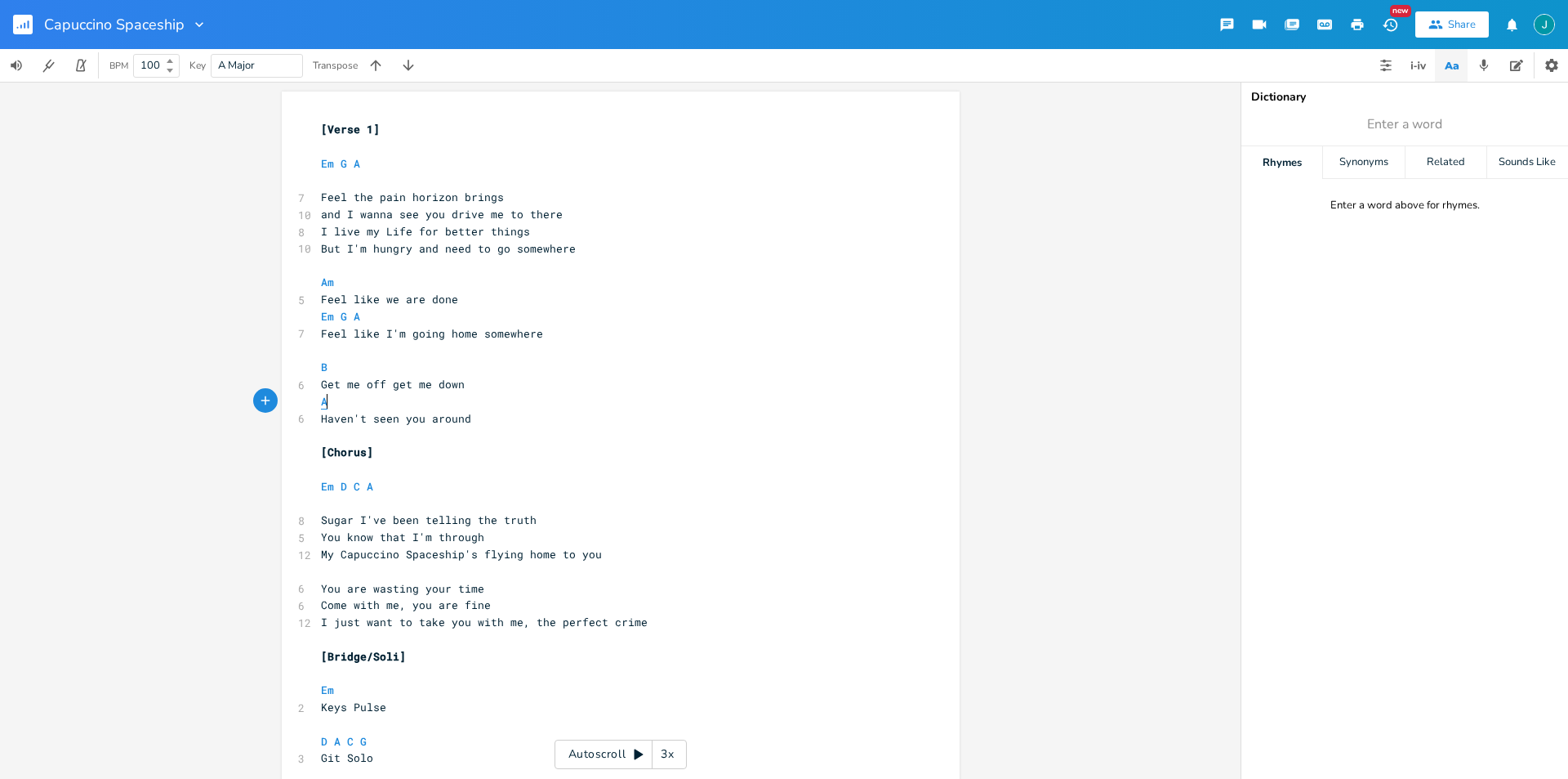
type textarea "A"
click at [319, 401] on pre "A" at bounding box center [612, 402] width 590 height 17
type textarea "D"
click at [552, 440] on pre "​" at bounding box center [612, 435] width 590 height 17
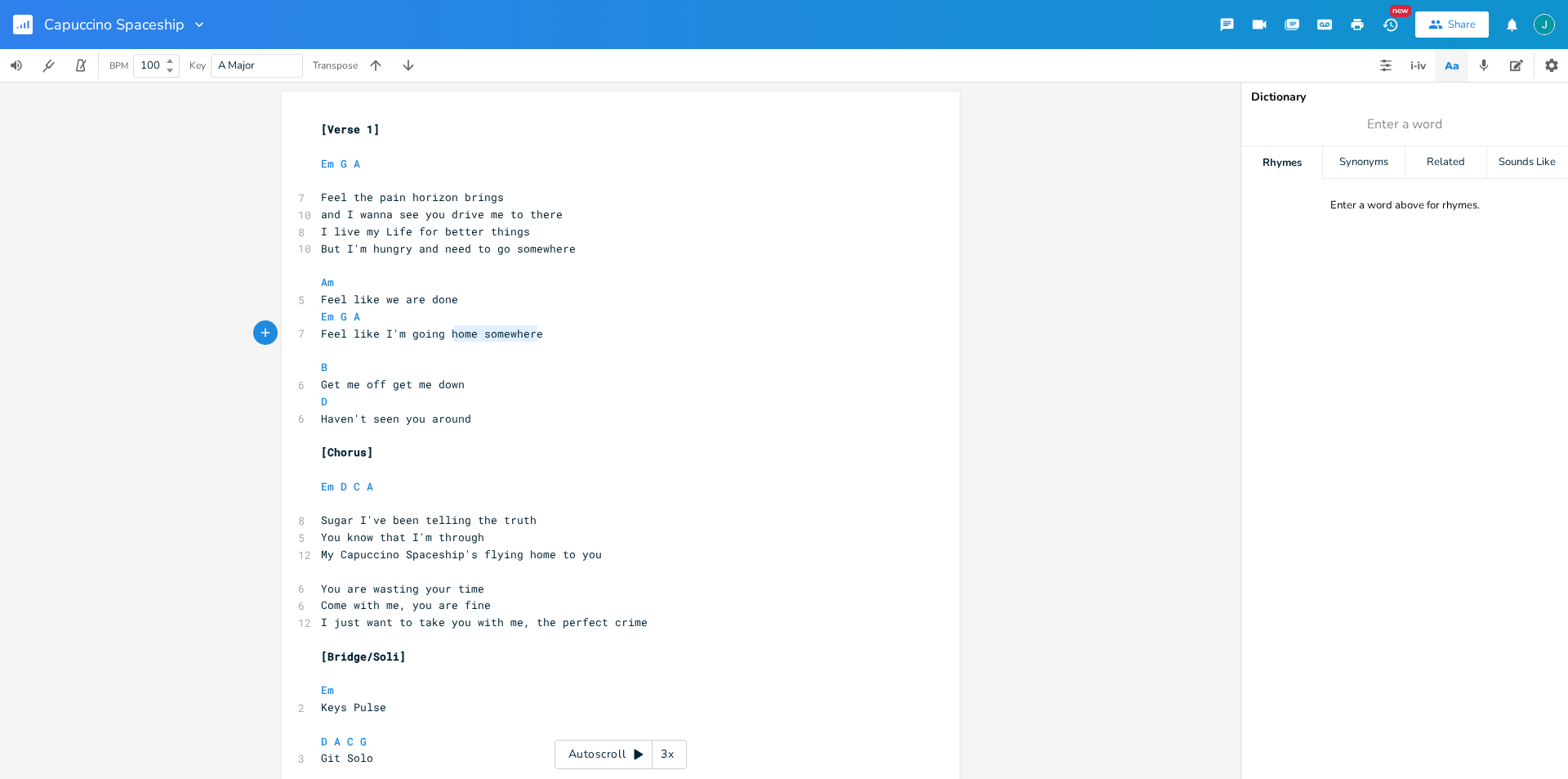
type textarea "home somewhere"
drag, startPoint x: 531, startPoint y: 337, endPoint x: 444, endPoint y: 332, distance: 87.1
click at [444, 332] on span "Feel like I'm going home somewhere" at bounding box center [431, 333] width 222 height 14
type textarea "o"
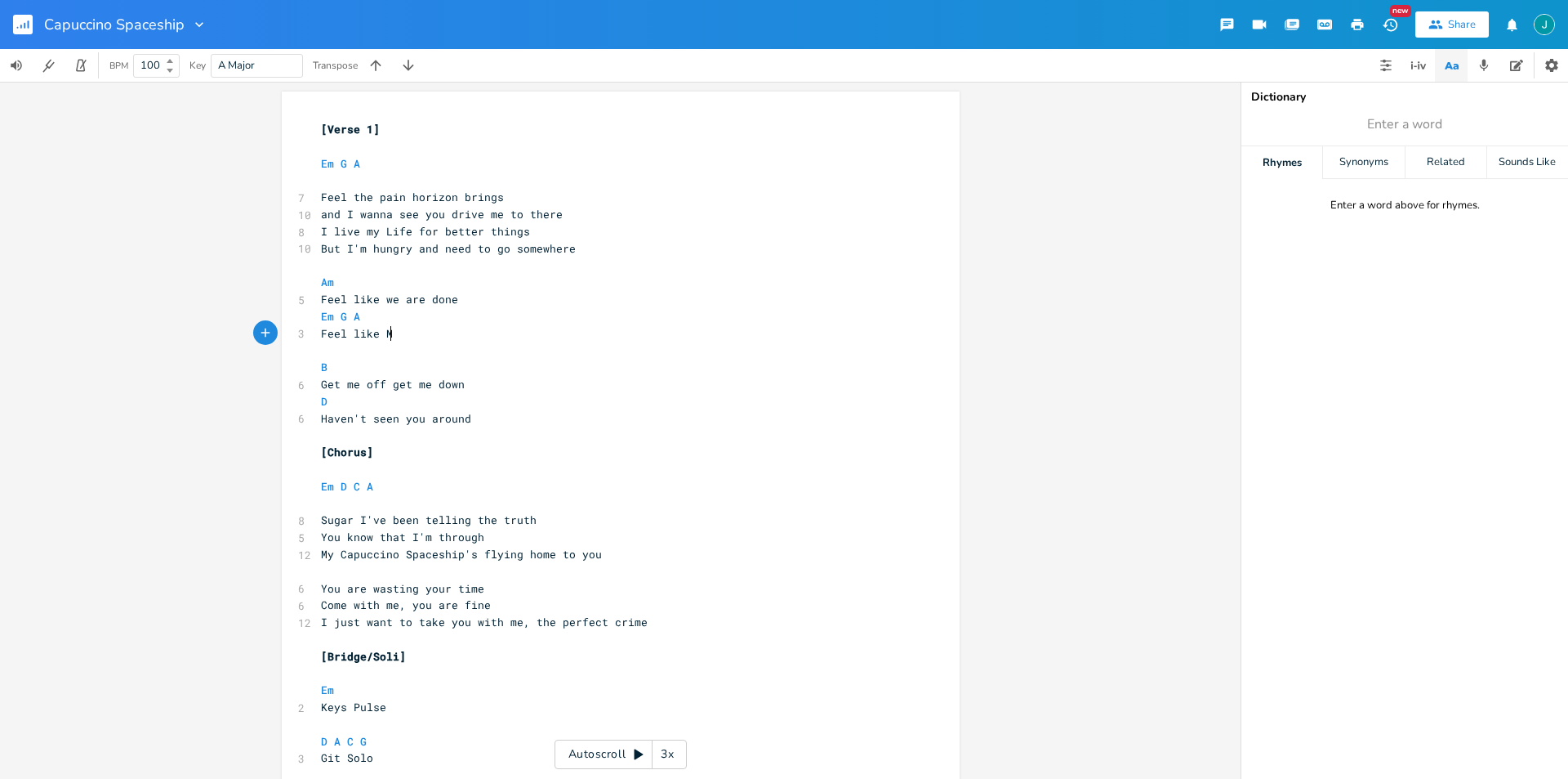
type textarea "My"
type textarea "I'm"
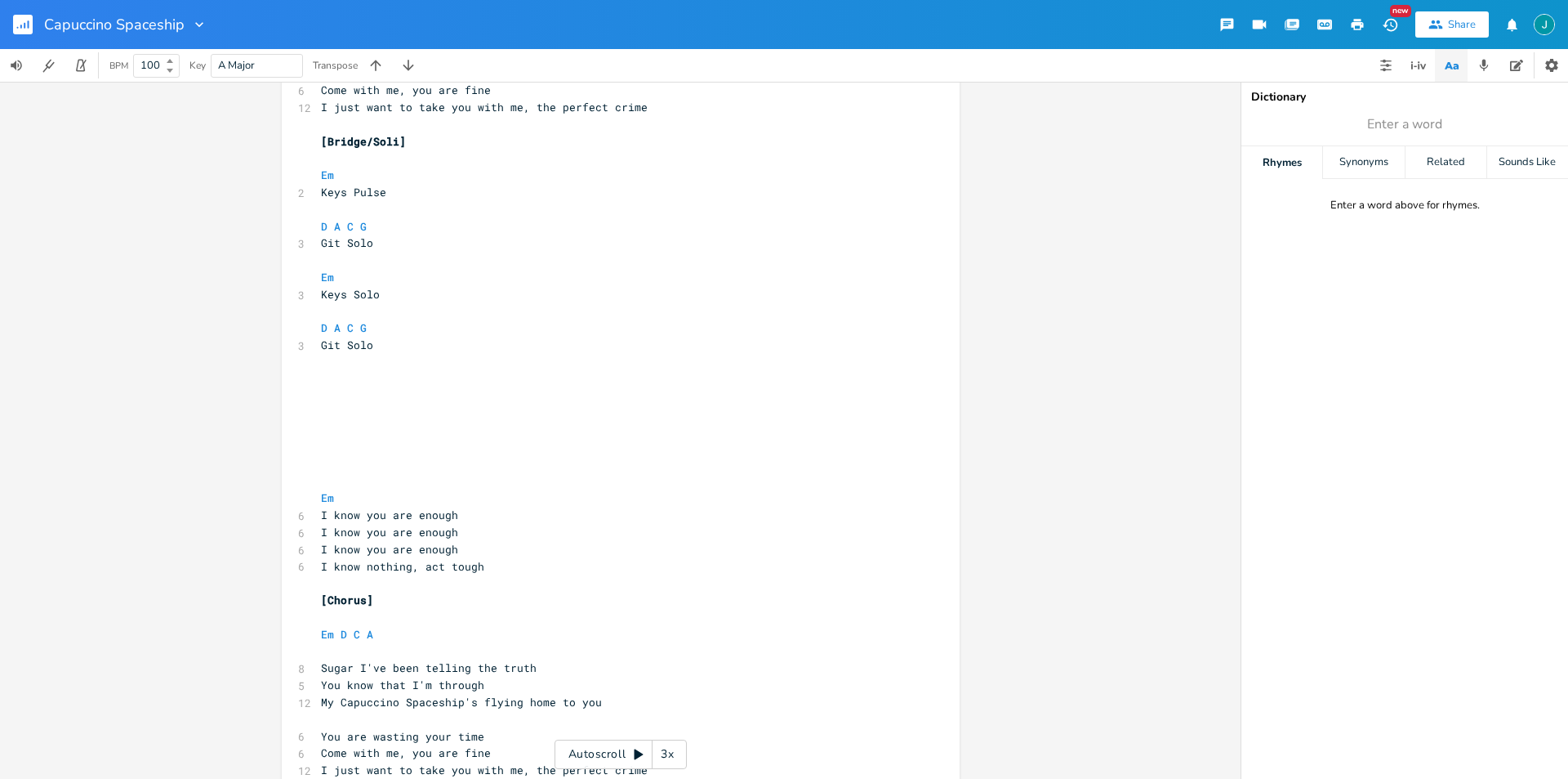
scroll to position [522, 0]
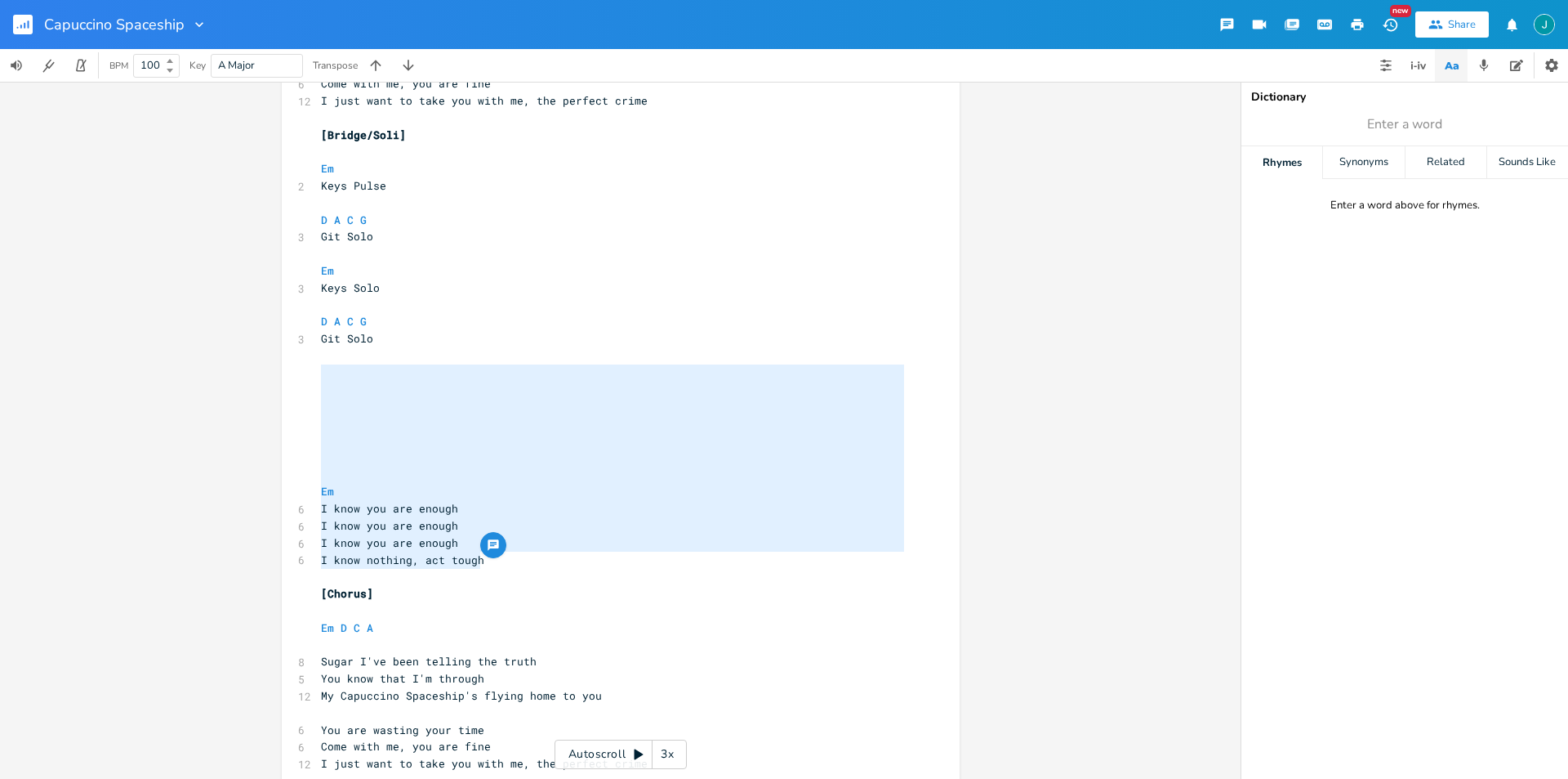
type textarea "Em I know you are enough I know you are enough I know you are enough I know not…"
drag, startPoint x: 498, startPoint y: 563, endPoint x: 319, endPoint y: 362, distance: 269.2
click at [319, 362] on div "[Verse 1] ​ Em G A ​ 7 Feel the pain horizon brings 10 and I wanna see you driv…" at bounding box center [612, 237] width 590 height 1274
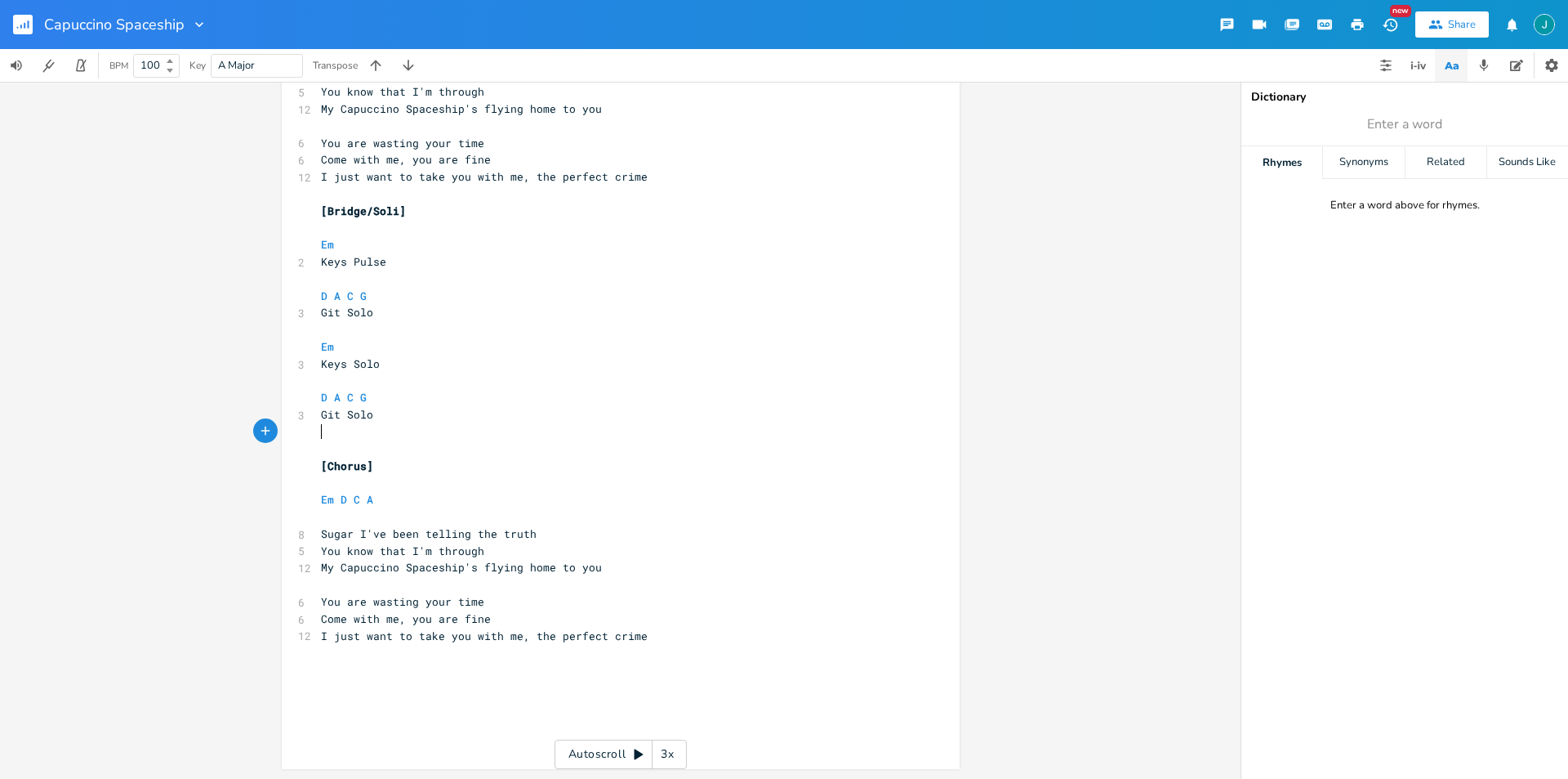
scroll to position [446, 0]
click at [372, 390] on pre "D A C G" at bounding box center [612, 398] width 590 height 17
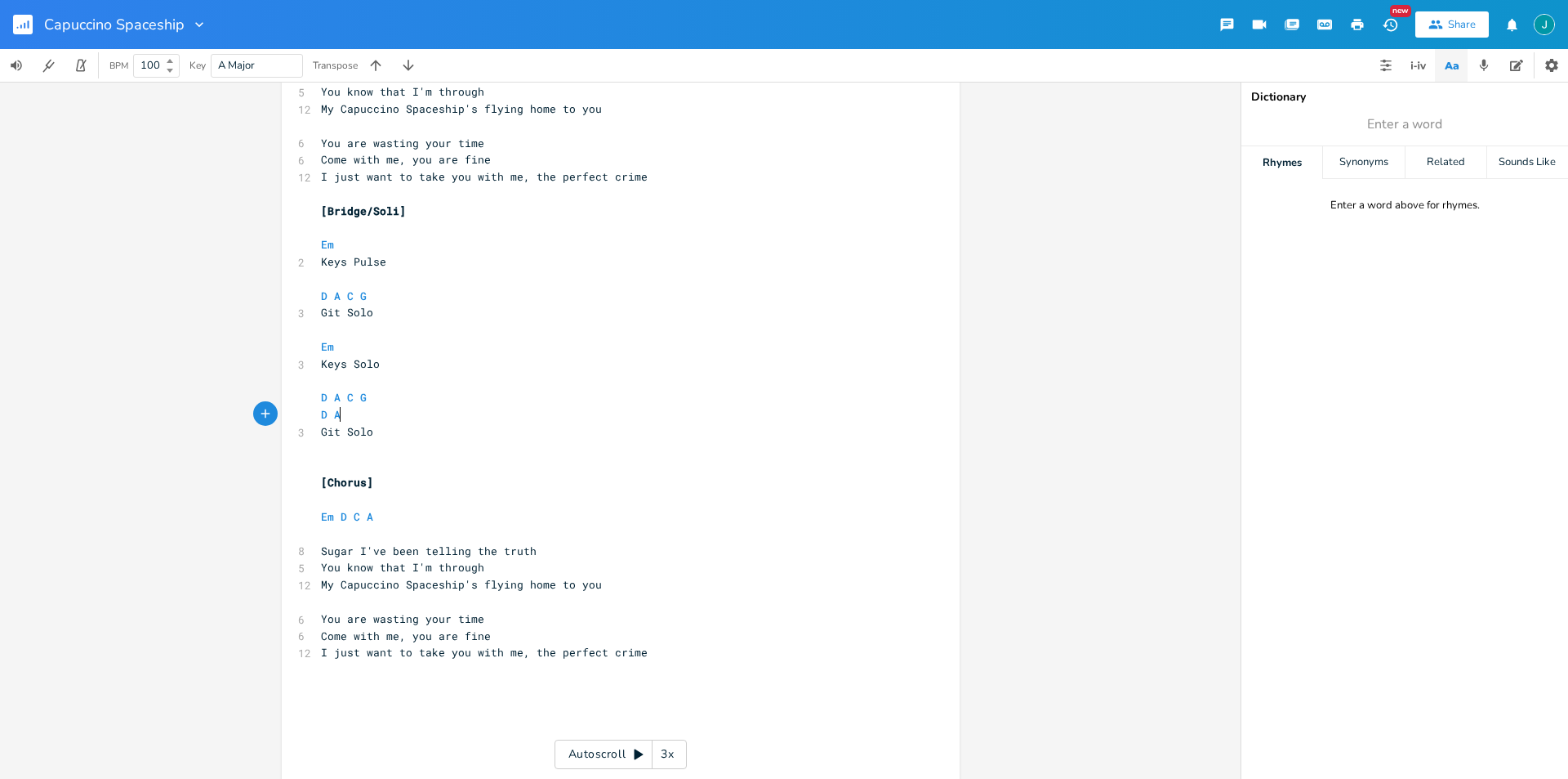
scroll to position [0, 20]
type textarea "D A C B"
click at [533, 495] on pre "​" at bounding box center [612, 500] width 590 height 17
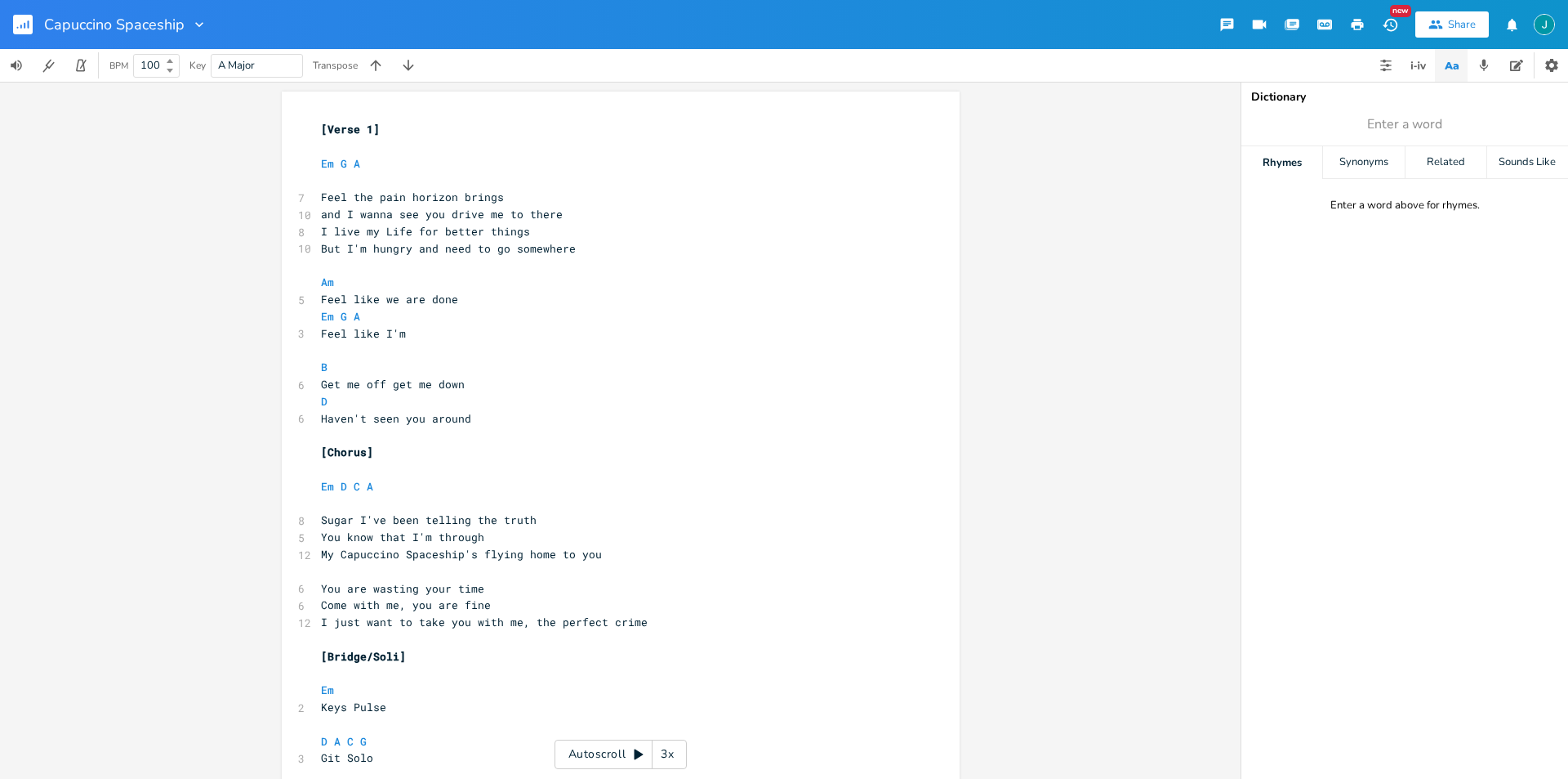
scroll to position [216, 0]
